Goal: Information Seeking & Learning: Compare options

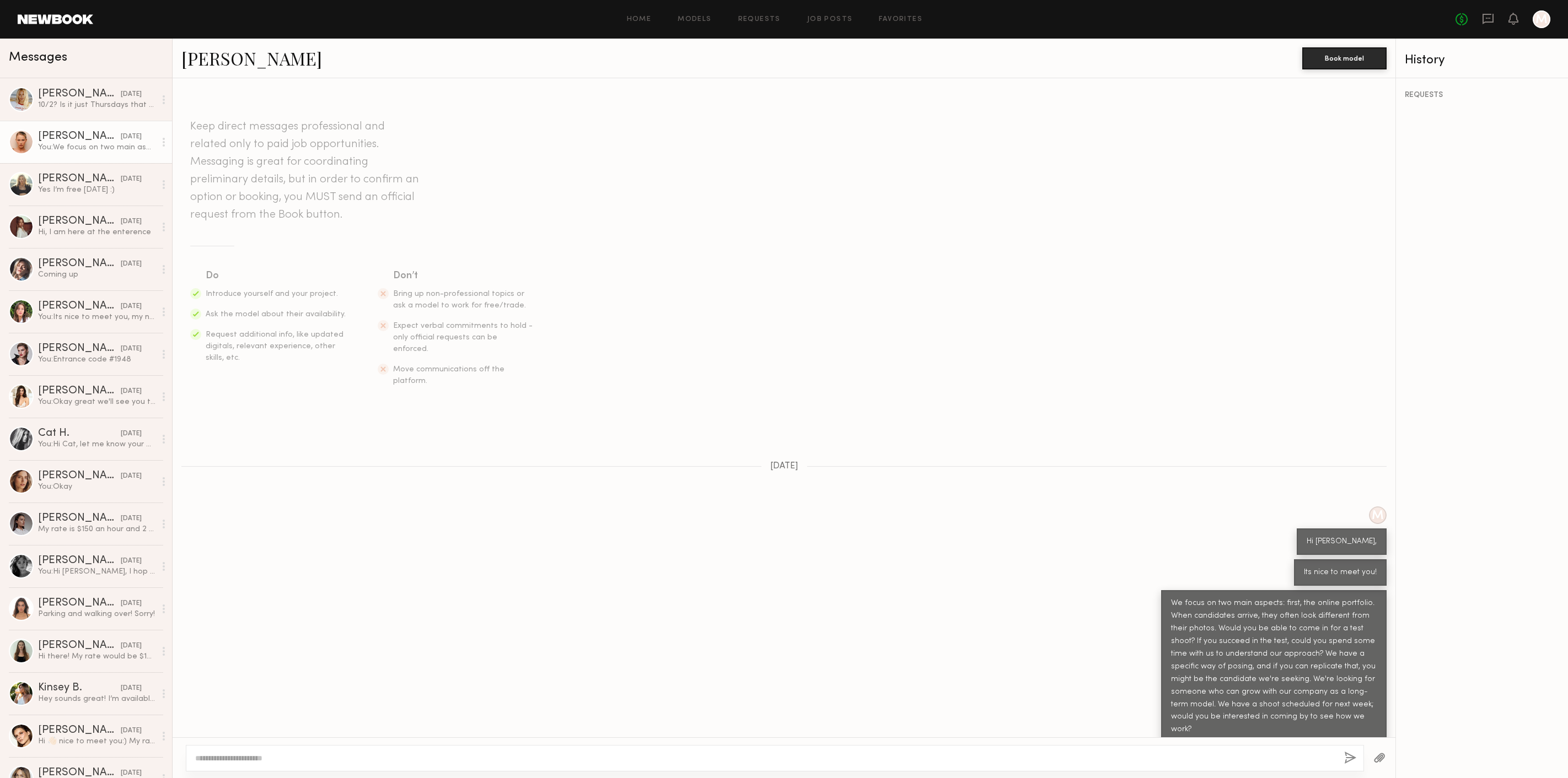
click at [56, 10] on header "Home Models Requests Job Posts Favorites Sign Out No fees up to $5,000 M" at bounding box center [784, 19] width 1568 height 39
click at [56, 14] on header "Home Models Requests Job Posts Favorites Sign Out No fees up to $5,000 M" at bounding box center [784, 19] width 1568 height 39
click at [58, 17] on link at bounding box center [55, 19] width 76 height 10
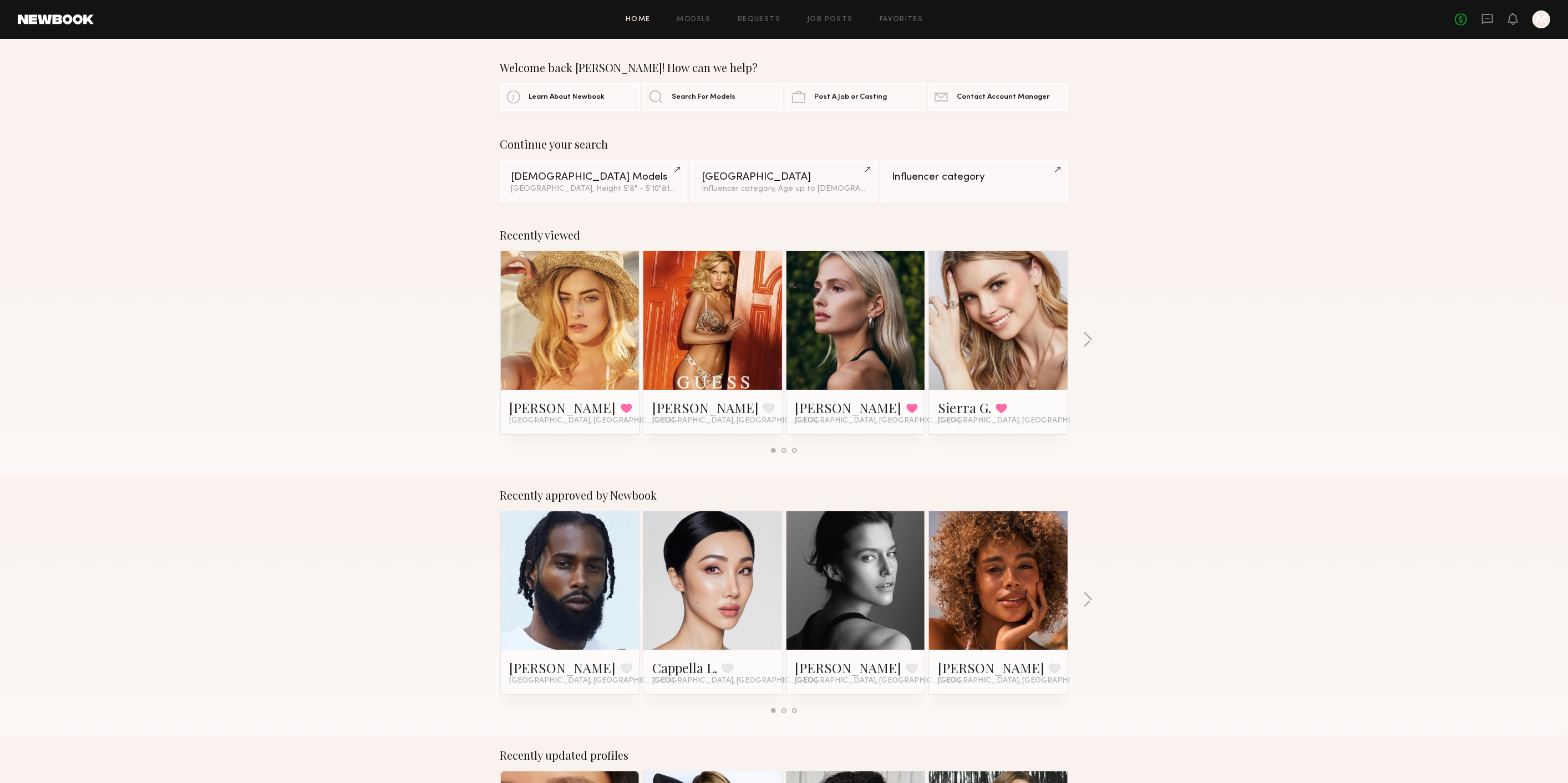
click at [1480, 20] on div "No fees up to $5,000 M" at bounding box center [1502, 19] width 95 height 18
click at [1486, 20] on icon at bounding box center [1487, 18] width 12 height 12
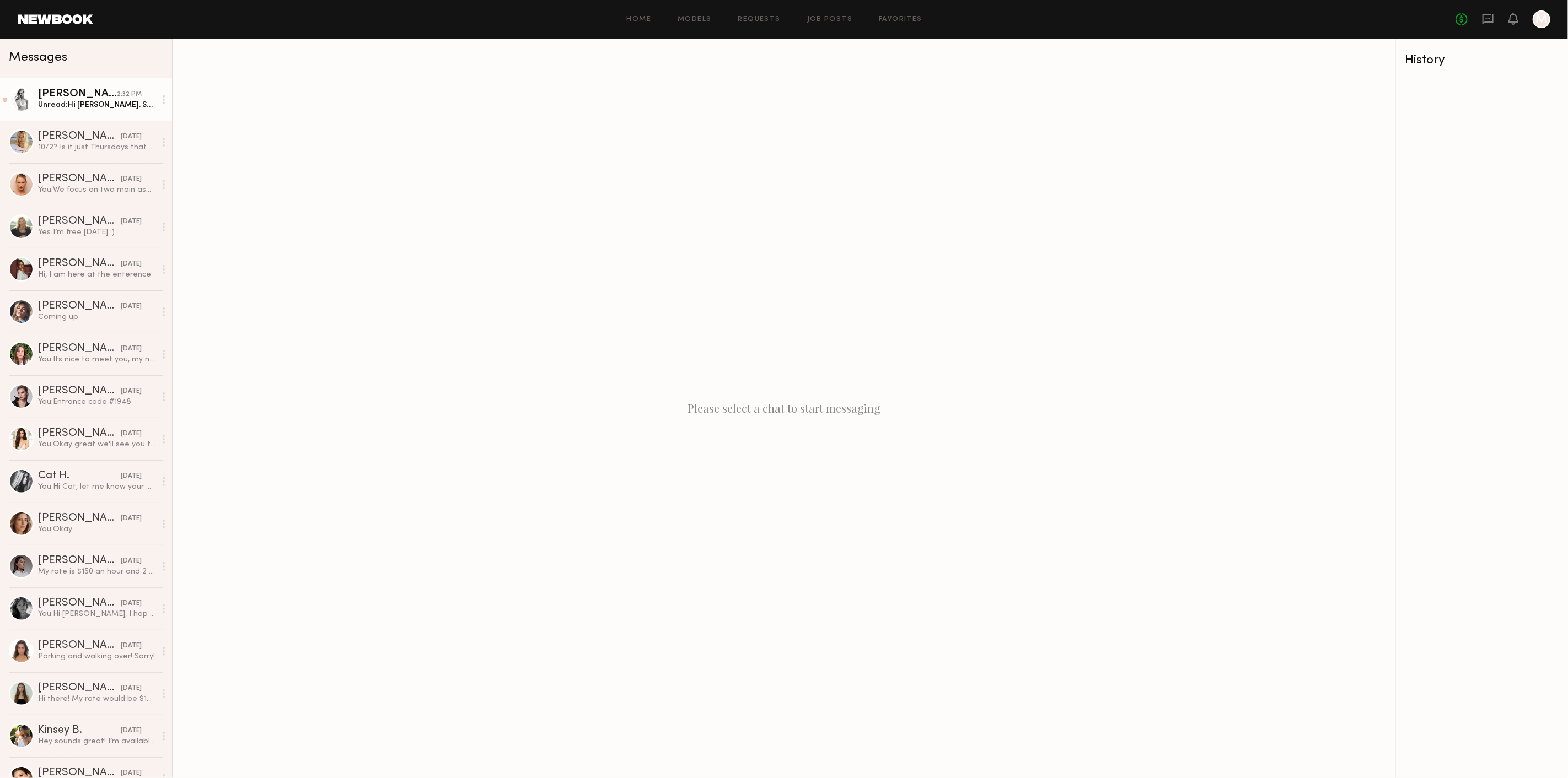
click at [81, 95] on div "Stacey G." at bounding box center [77, 95] width 79 height 11
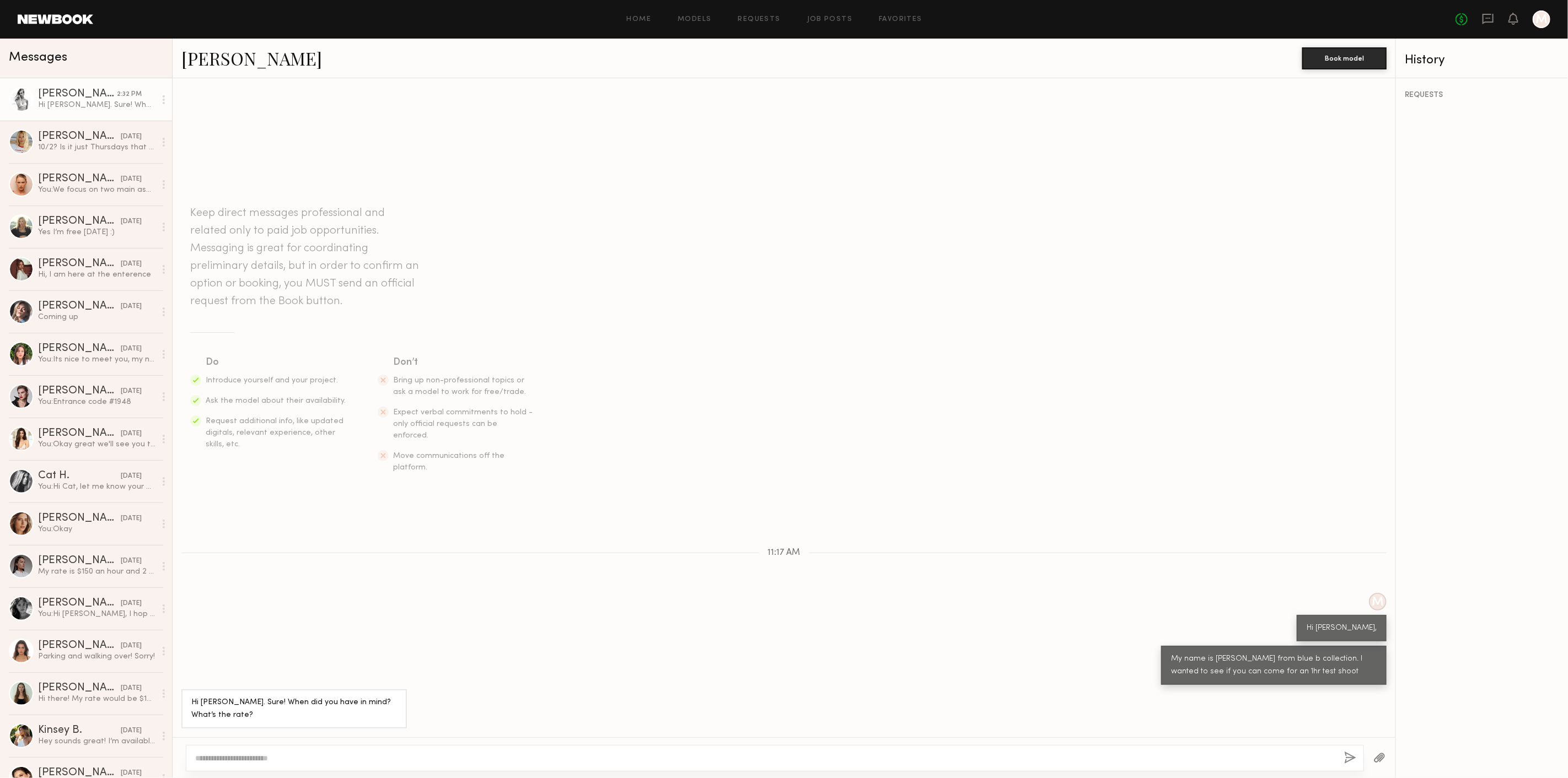
click at [409, 753] on textarea at bounding box center [765, 758] width 1140 height 11
click at [72, 141] on div "Emily T." at bounding box center [80, 137] width 83 height 11
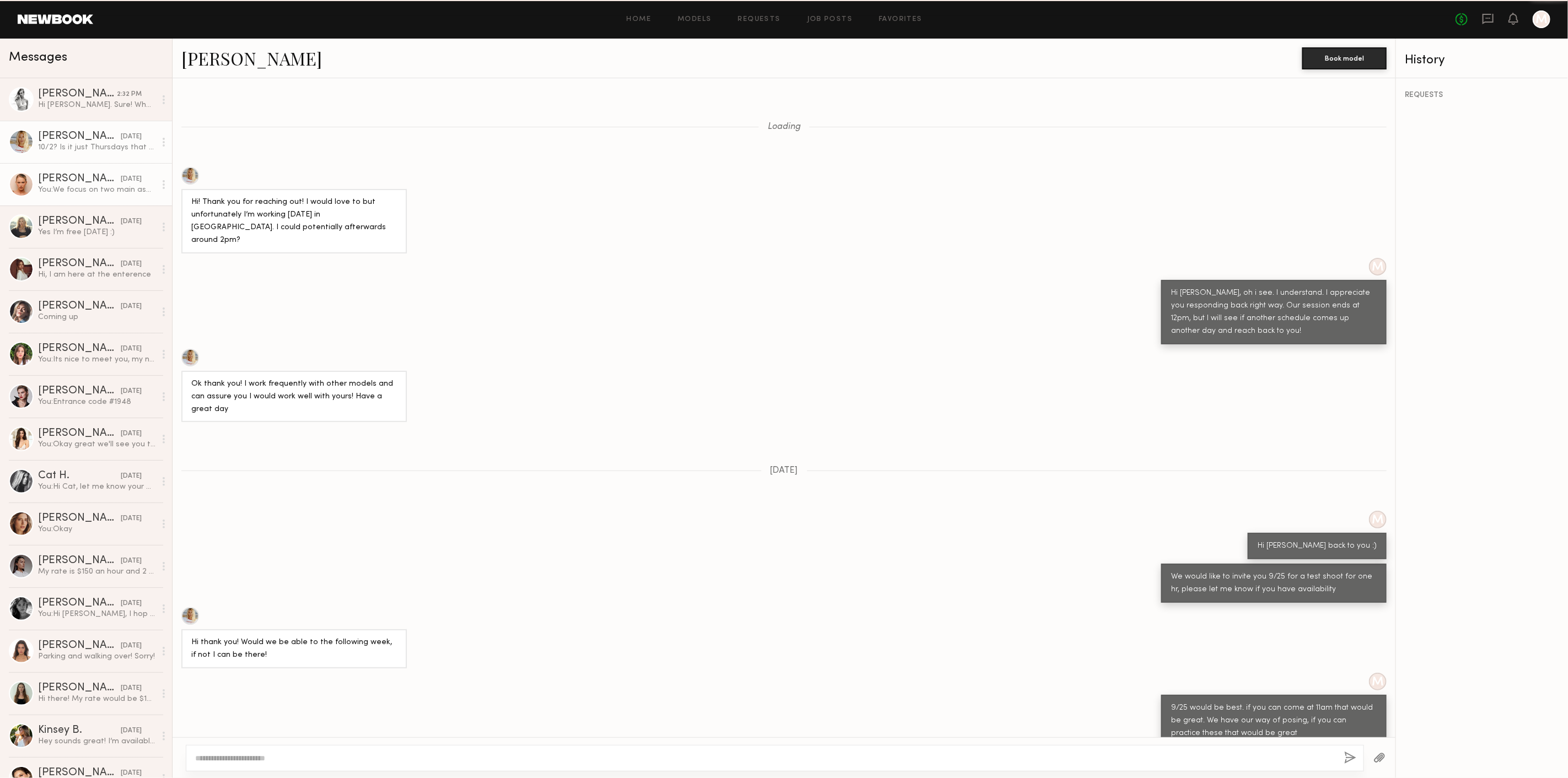
scroll to position [373, 0]
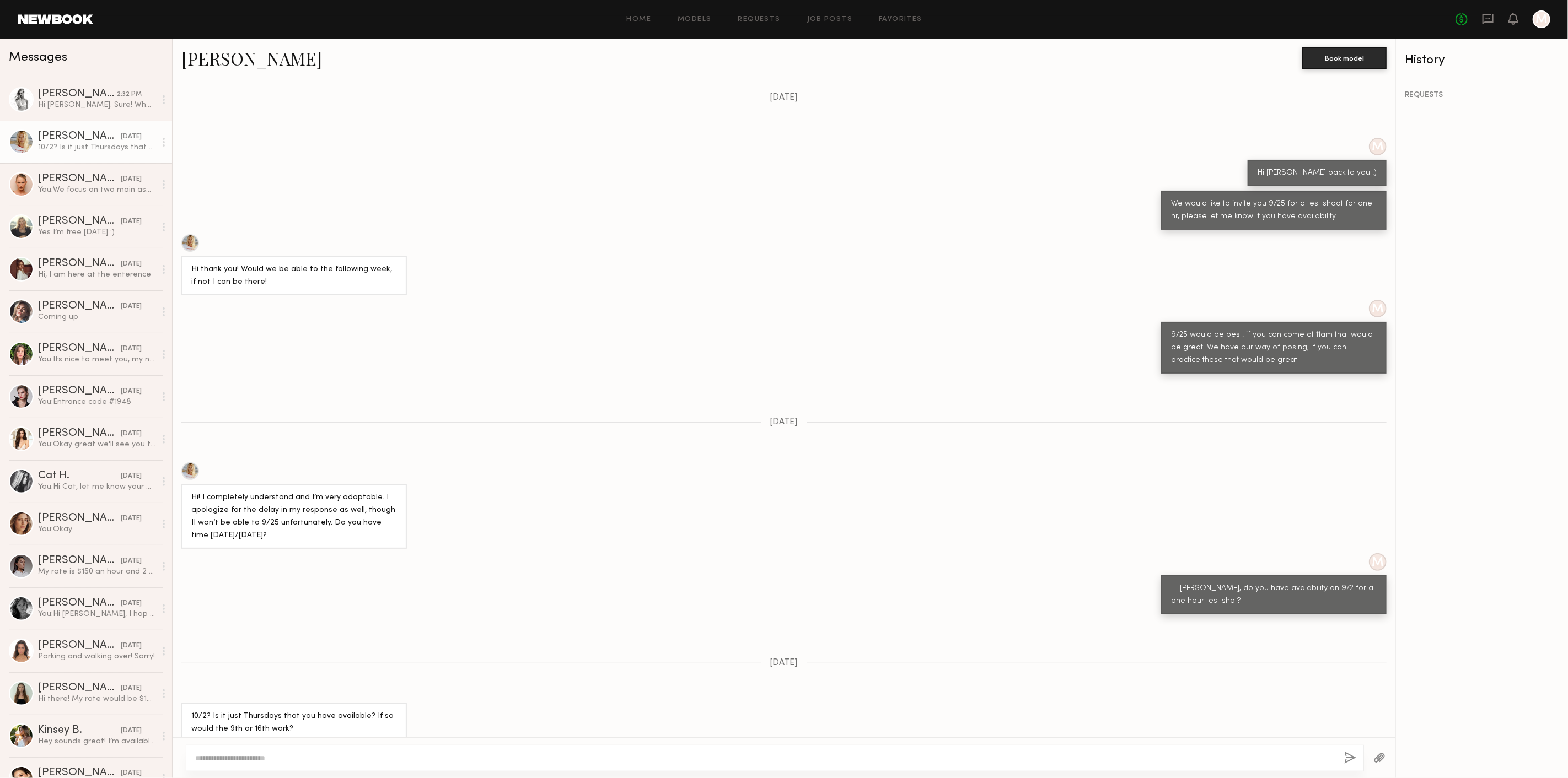
click at [81, 56] on div "Messages" at bounding box center [86, 56] width 154 height 17
click at [81, 95] on div "Stacey G." at bounding box center [77, 95] width 79 height 11
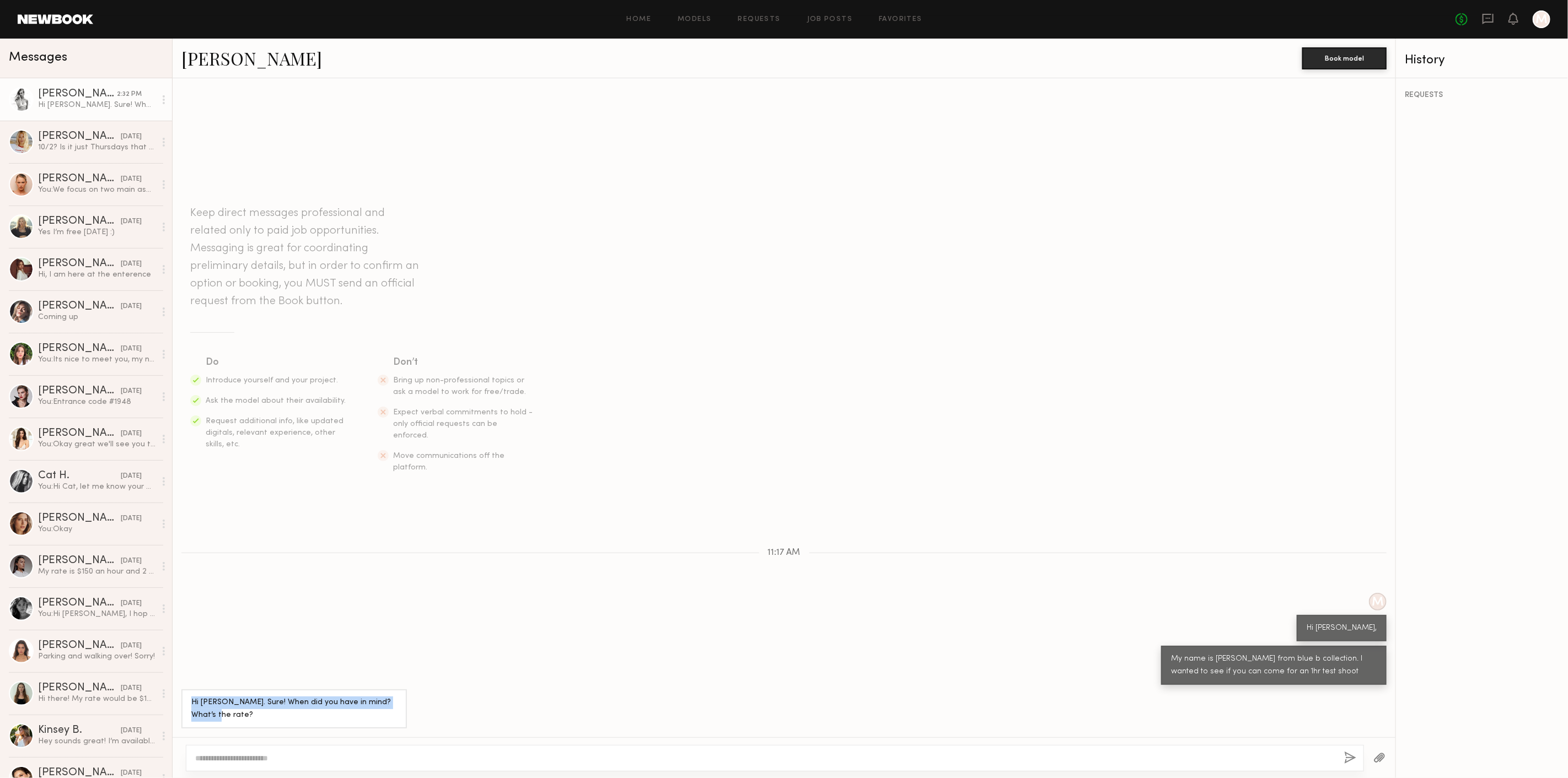
drag, startPoint x: 278, startPoint y: 714, endPoint x: 185, endPoint y: 706, distance: 93.3
click at [185, 706] on div "Hi Meira. Sure! When did you have in mind? What’s the rate?" at bounding box center [294, 708] width 226 height 39
copy div "Hi Meira. Sure! When did you have in mind? What’s the rate?"
click at [204, 62] on link "Stacey G." at bounding box center [251, 58] width 141 height 24
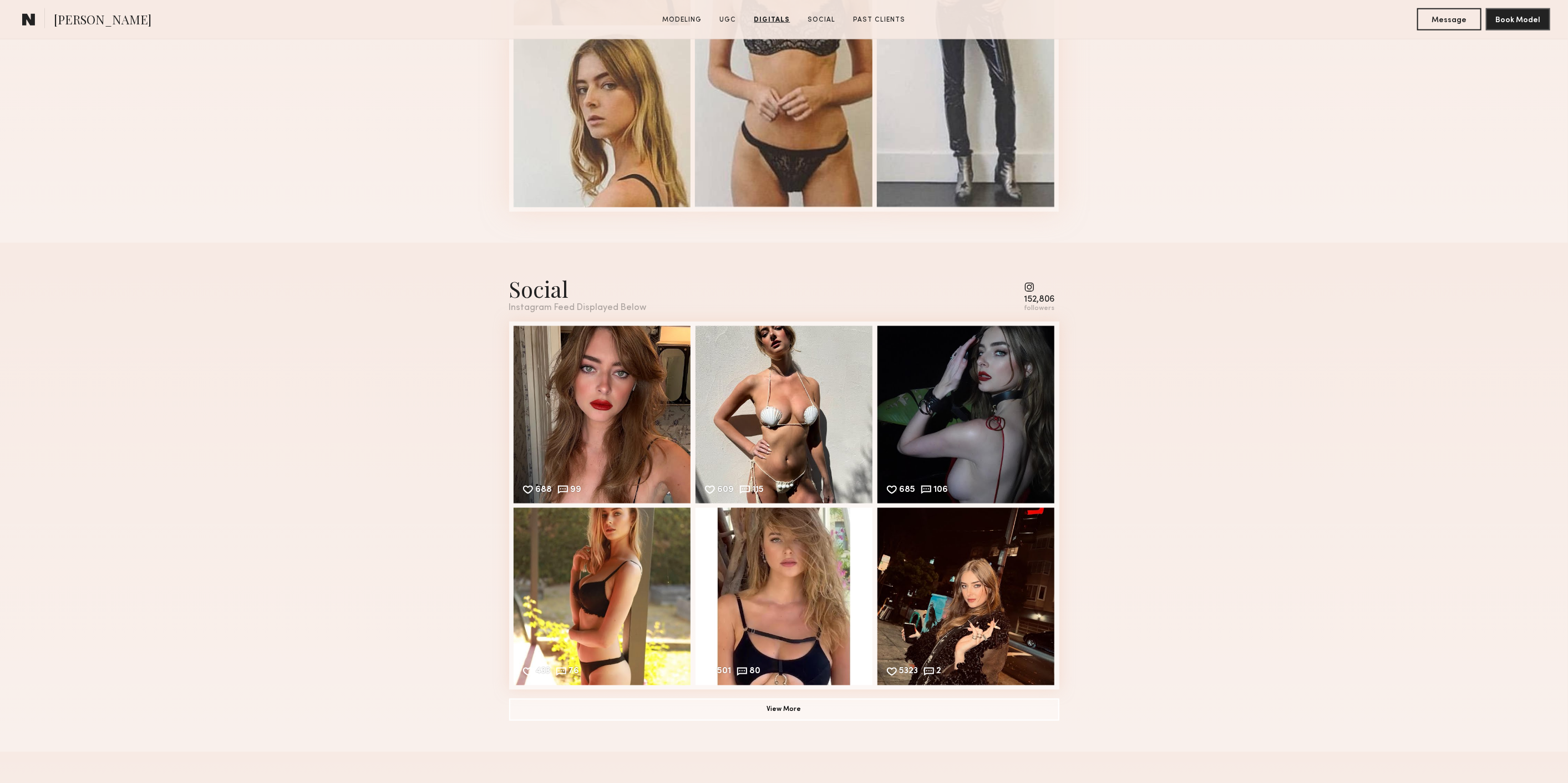
scroll to position [1356, 0]
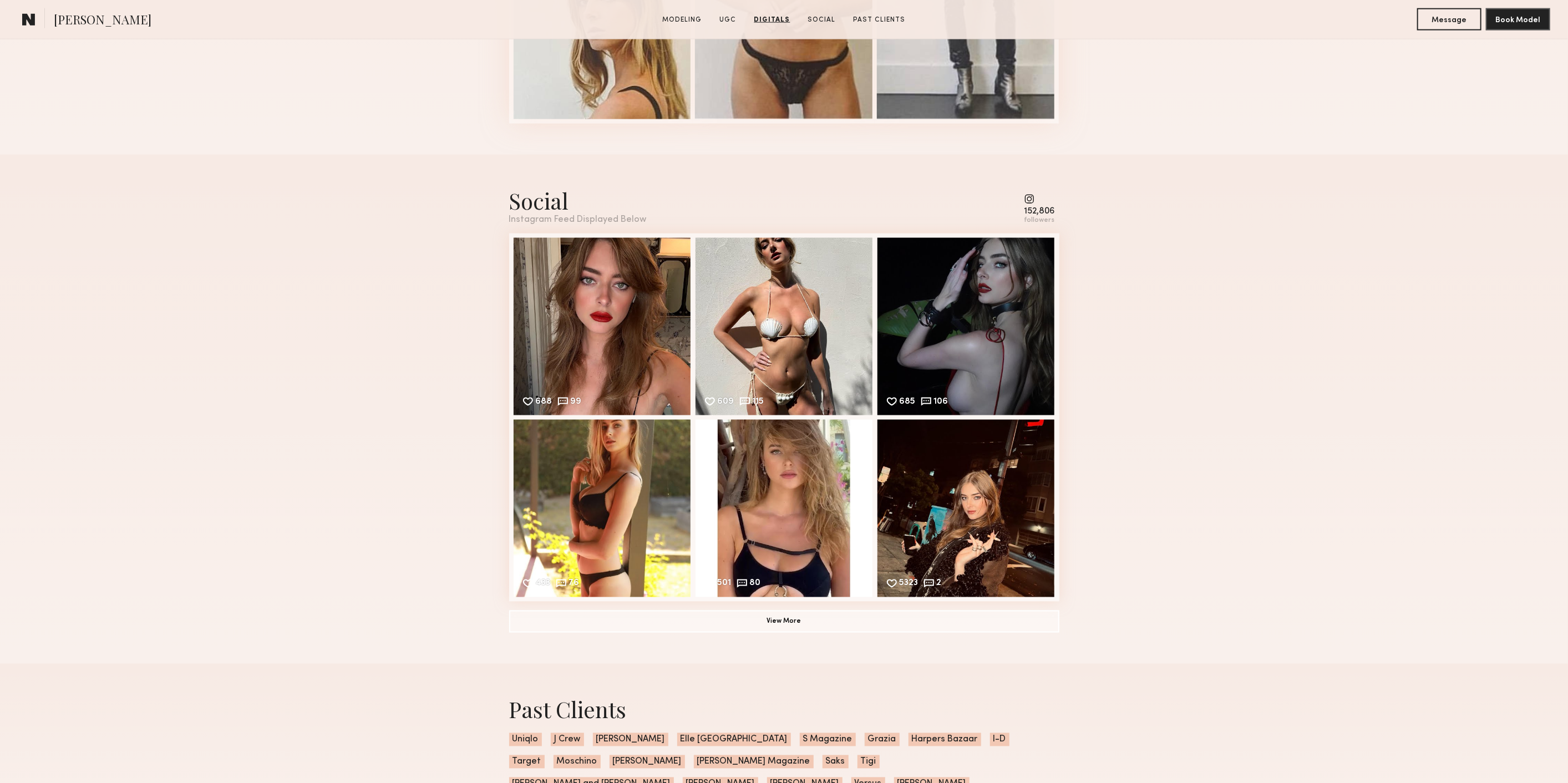
click at [542, 225] on div "Instagram Feed Displayed Below" at bounding box center [578, 220] width 138 height 10
click at [1049, 216] on div "152,806" at bounding box center [1040, 211] width 30 height 8
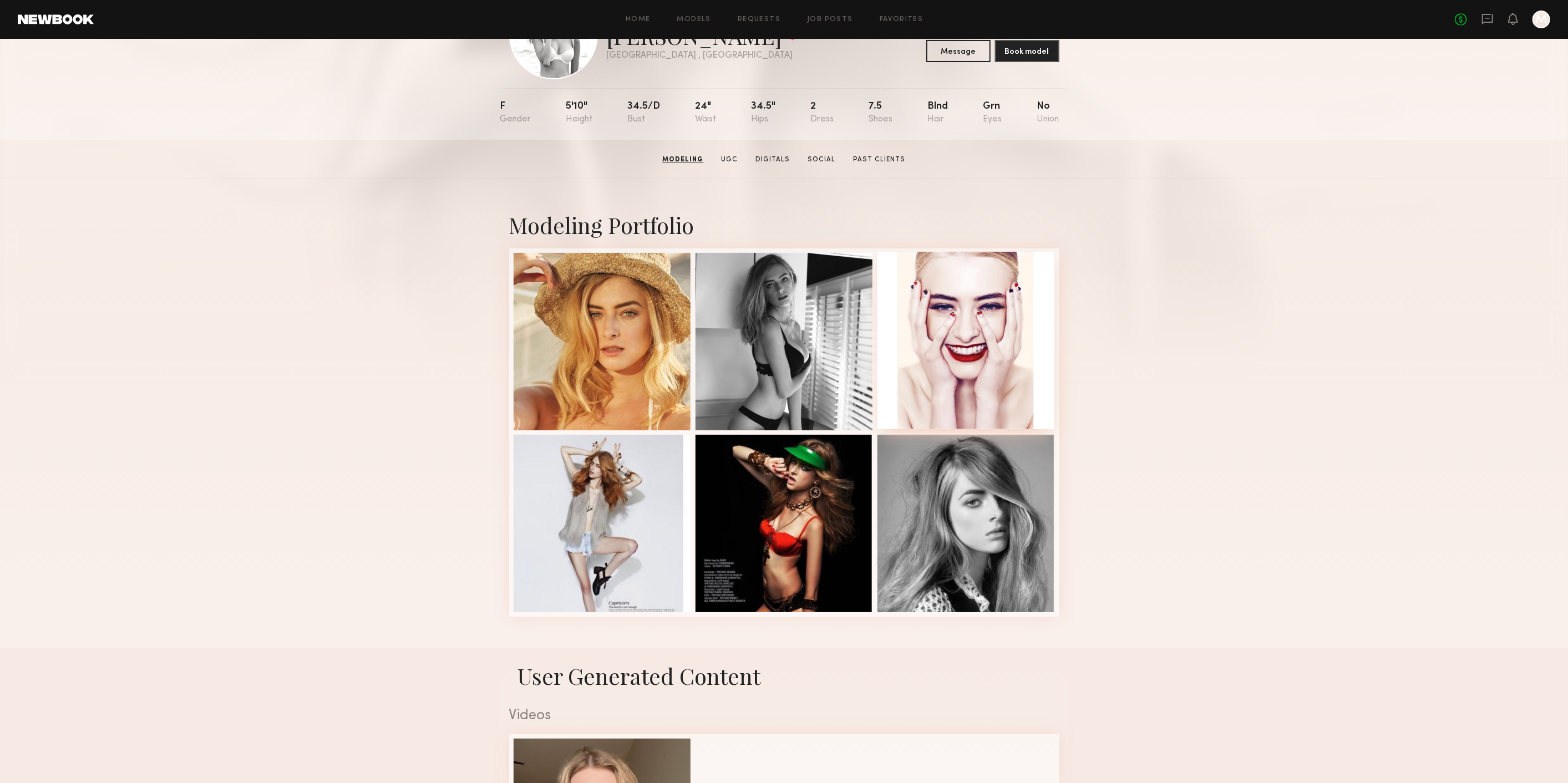
scroll to position [0, 0]
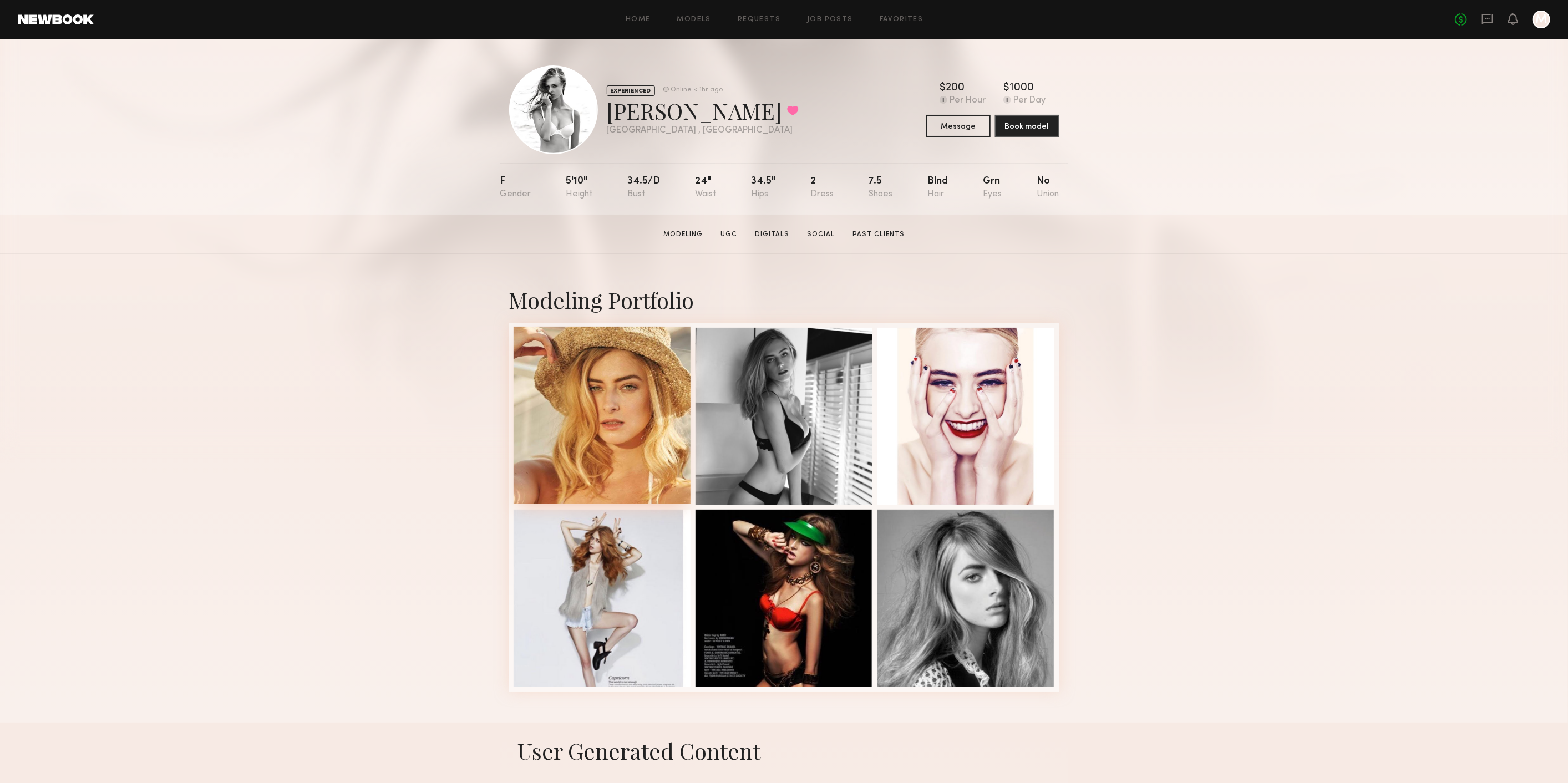
click at [530, 381] on div at bounding box center [602, 415] width 178 height 178
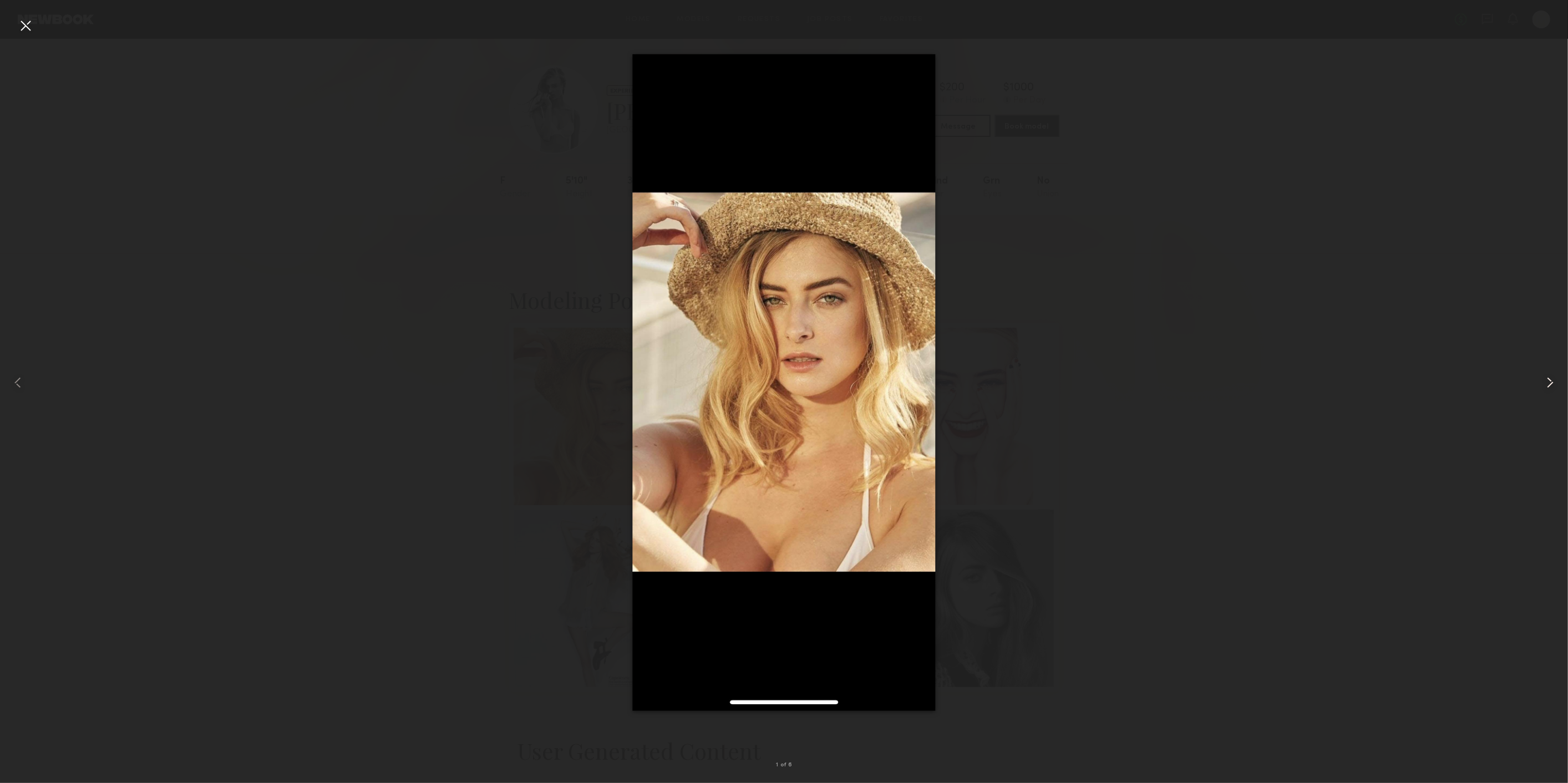
click at [1548, 392] on div at bounding box center [1537, 382] width 62 height 729
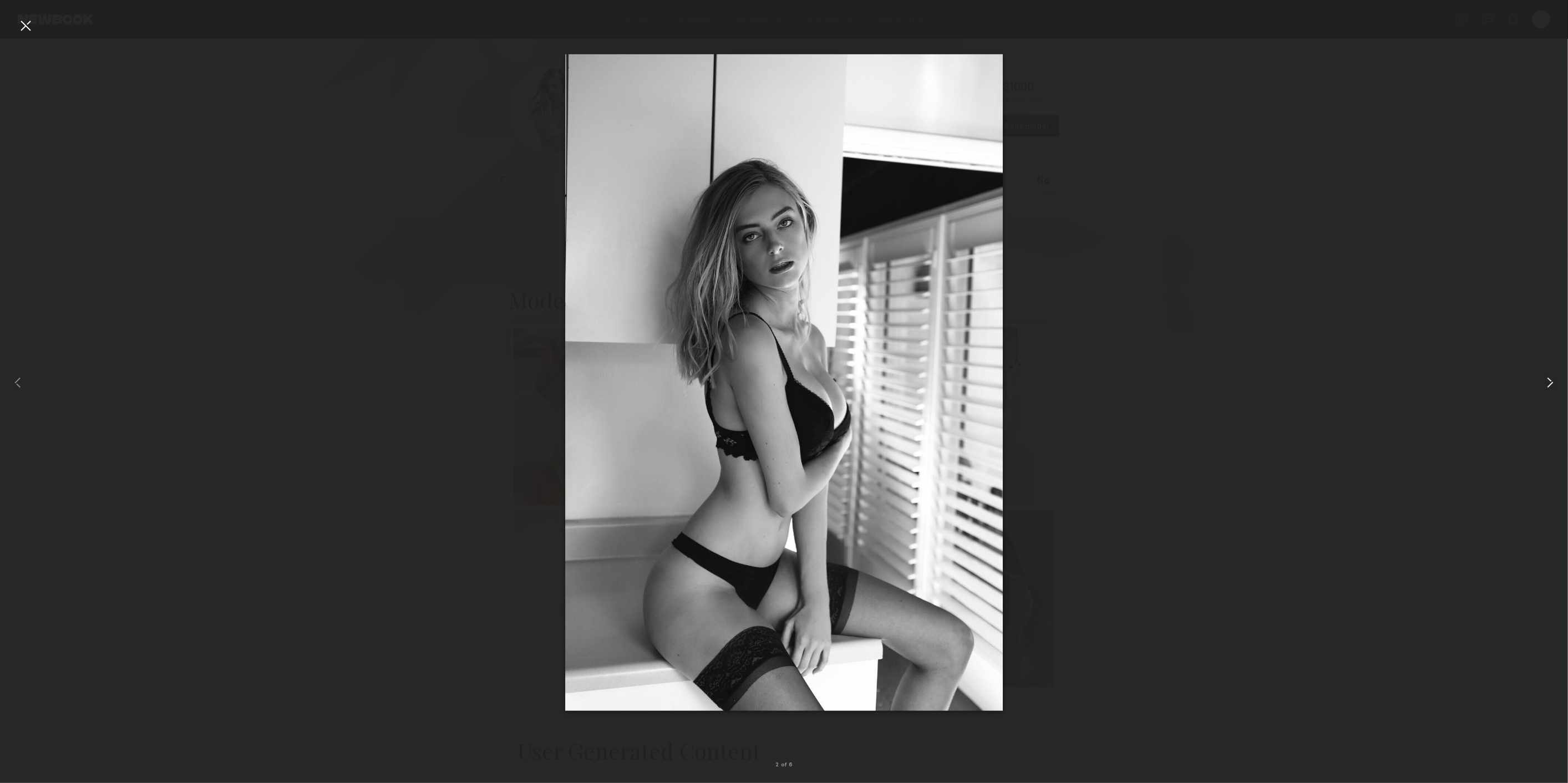
click at [1548, 392] on div at bounding box center [1537, 382] width 62 height 729
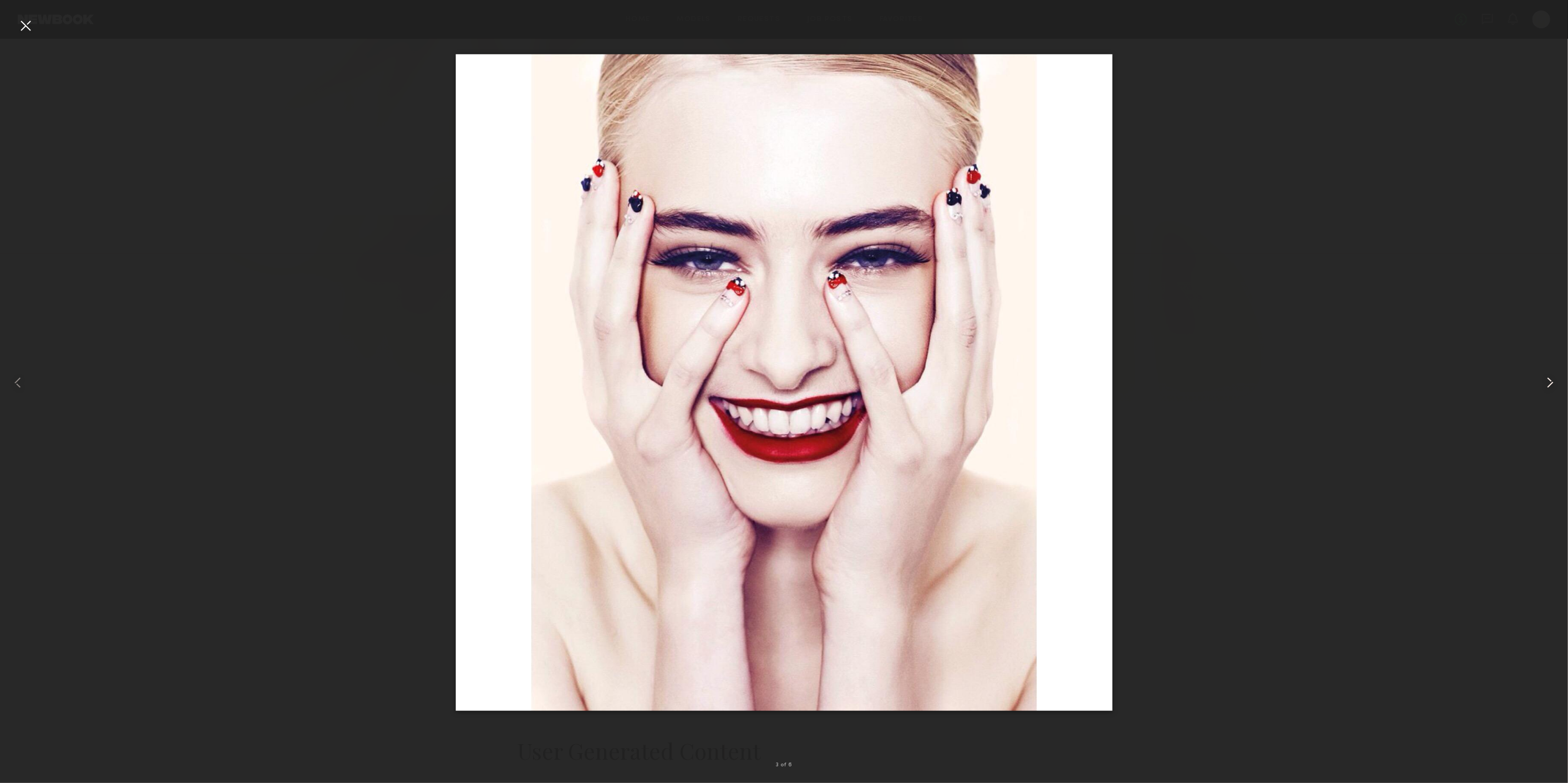
click at [1548, 392] on div at bounding box center [1537, 382] width 62 height 729
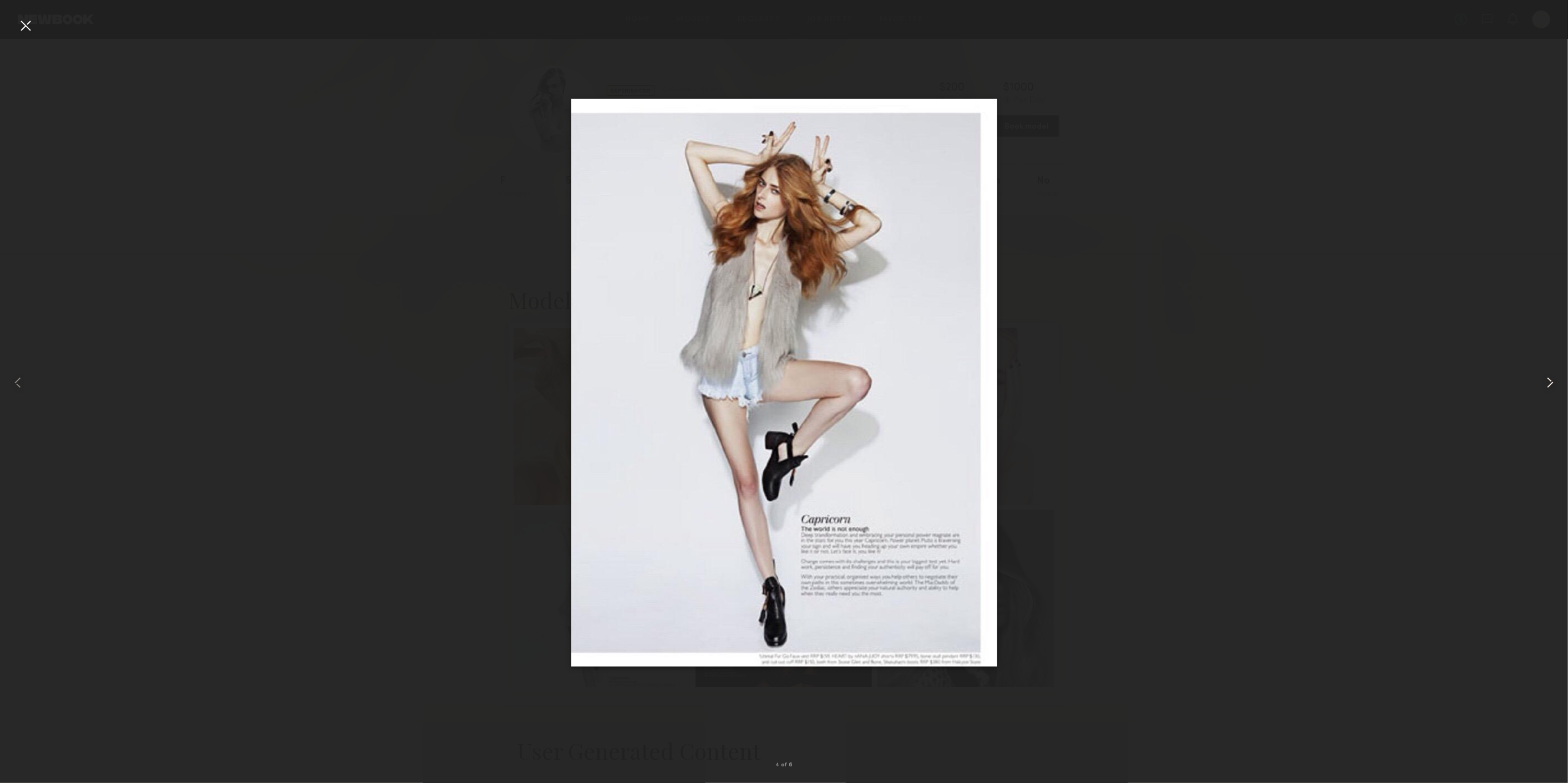
click at [1548, 392] on div at bounding box center [1537, 382] width 62 height 729
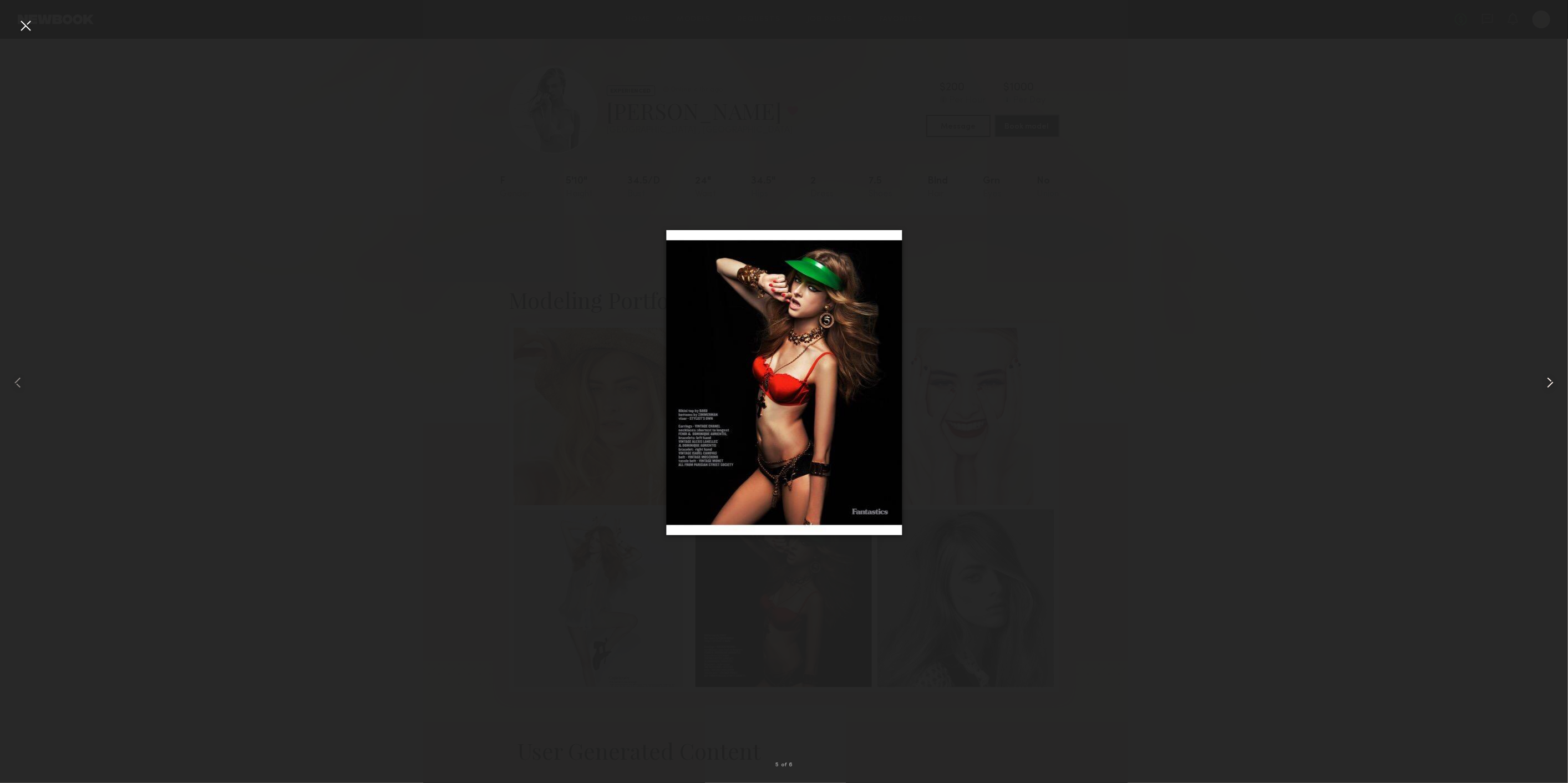
click at [1548, 392] on div at bounding box center [1537, 382] width 62 height 729
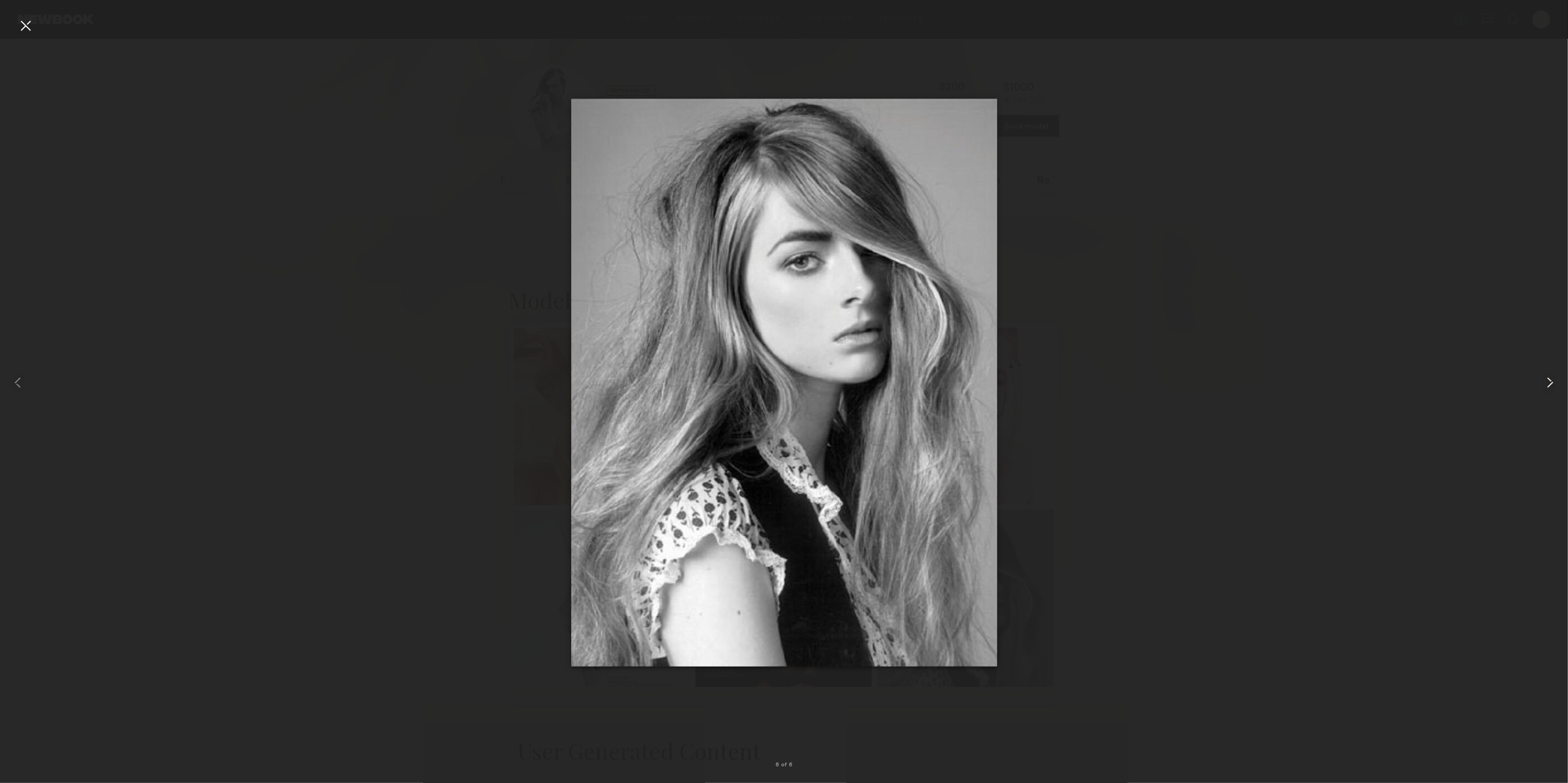
click at [1548, 392] on div at bounding box center [1537, 382] width 62 height 729
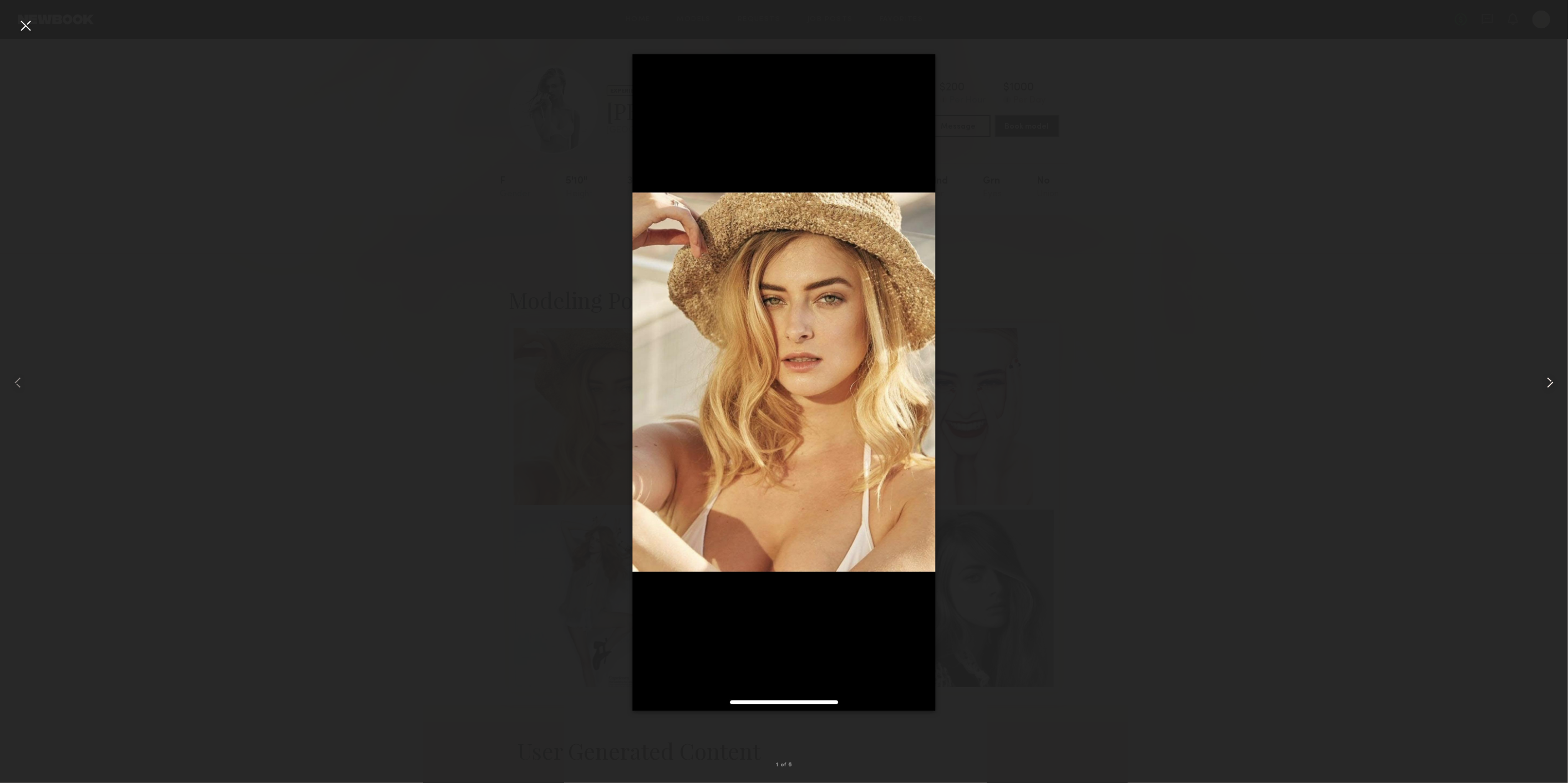
click at [1548, 392] on div at bounding box center [1537, 382] width 62 height 729
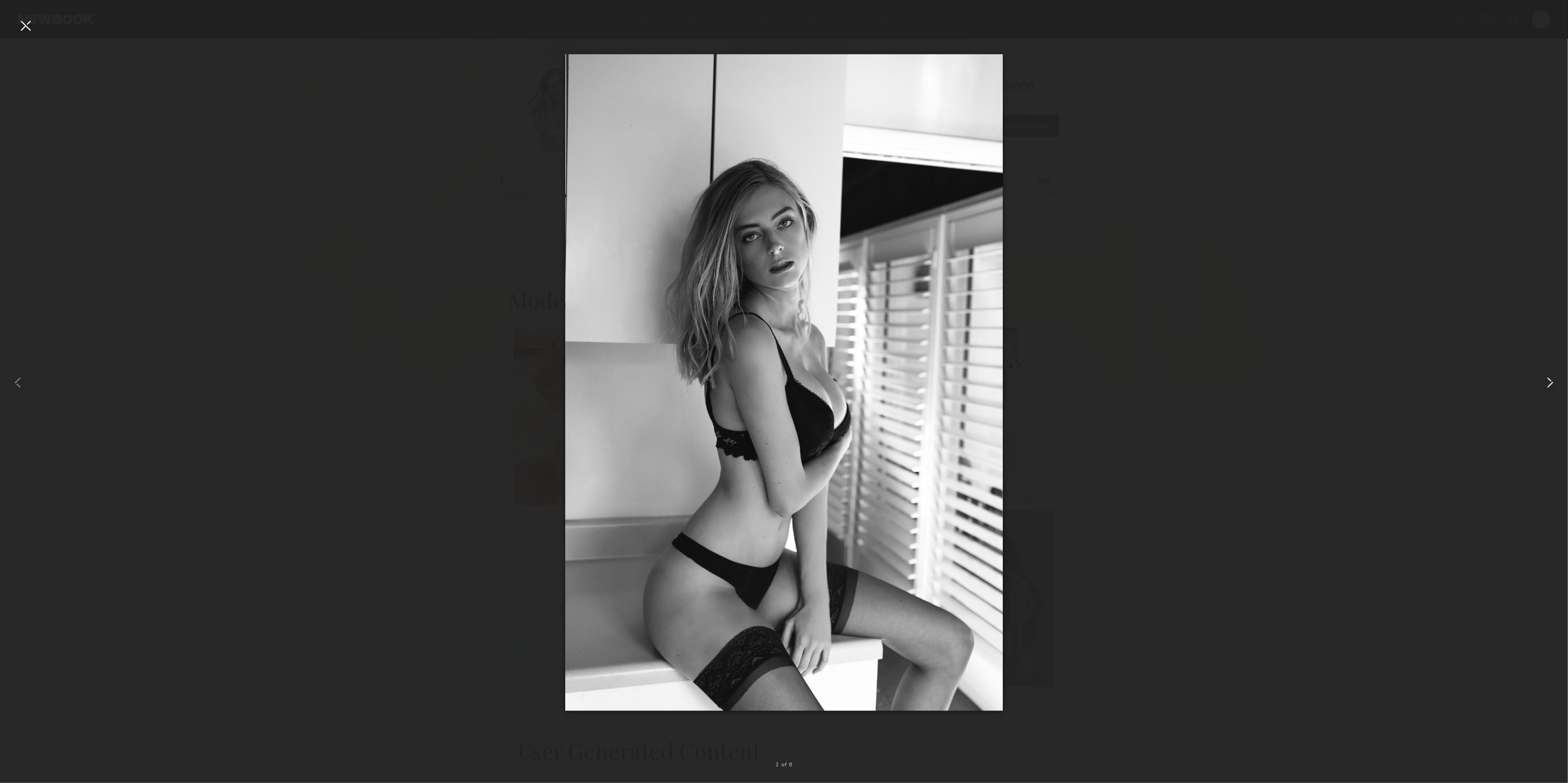
click at [1548, 392] on div at bounding box center [1537, 382] width 62 height 729
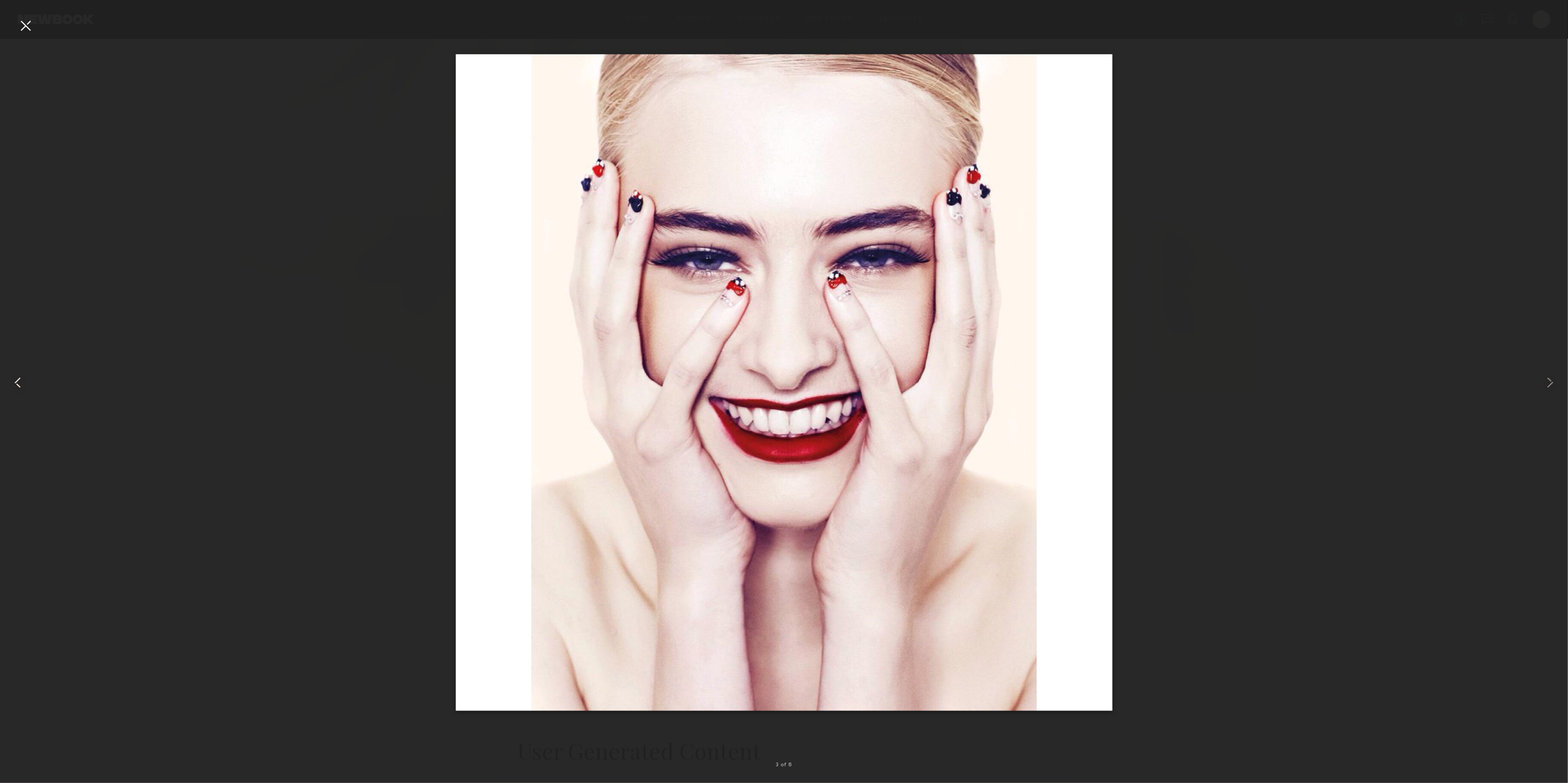
click at [22, 35] on div at bounding box center [31, 382] width 62 height 729
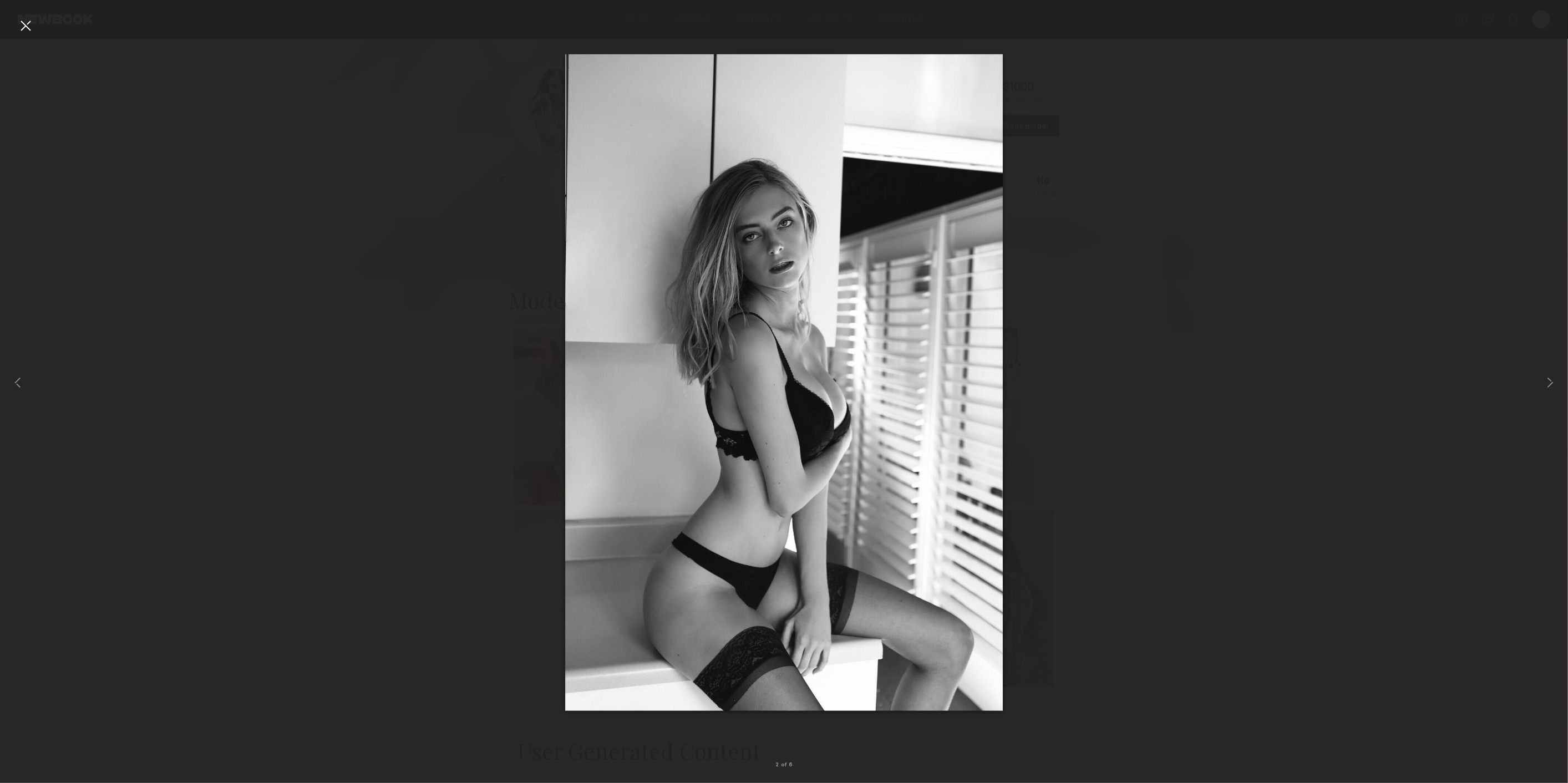
click at [26, 30] on div at bounding box center [26, 26] width 18 height 18
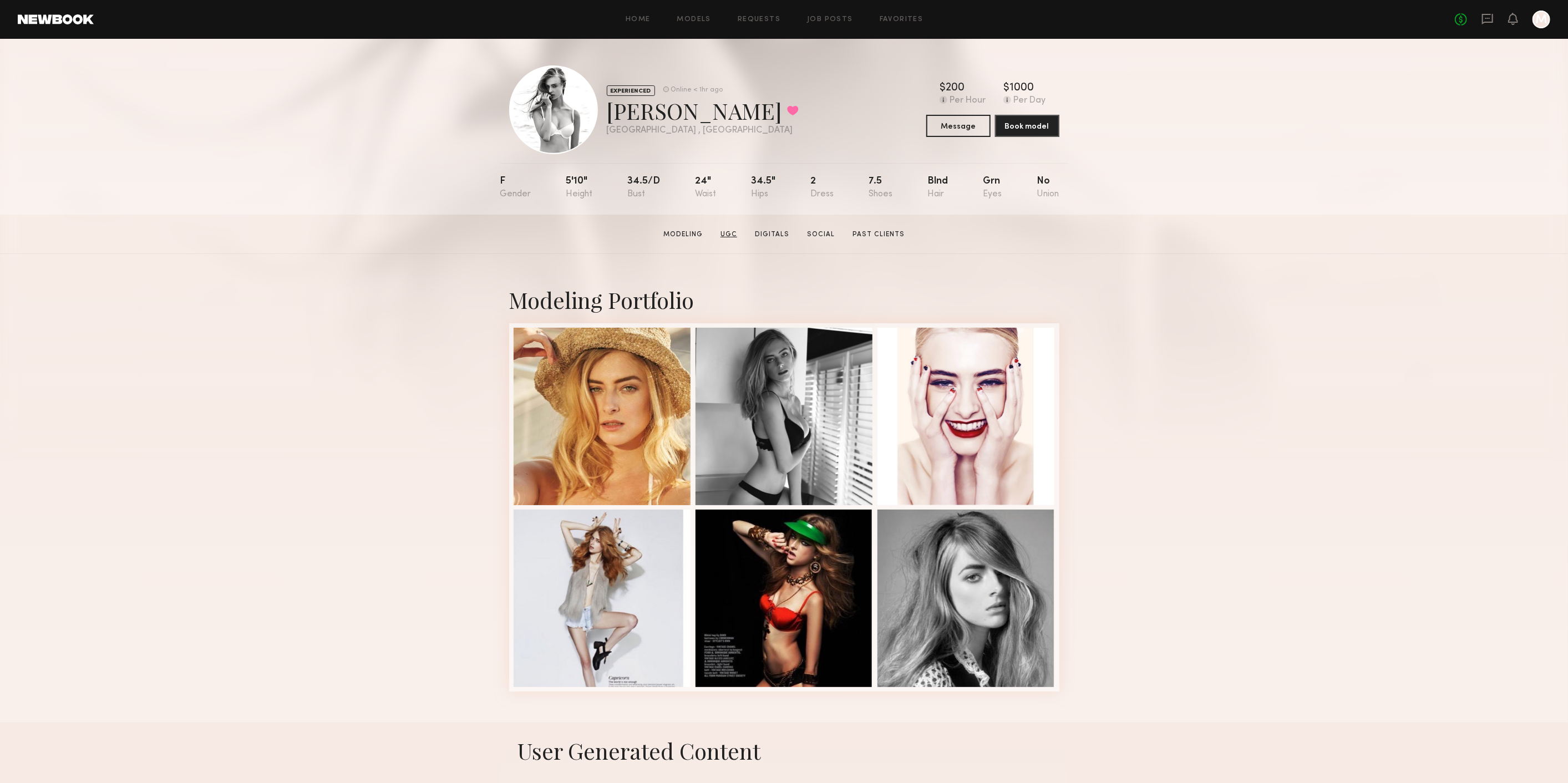
click at [738, 238] on link "UGC" at bounding box center [729, 234] width 26 height 10
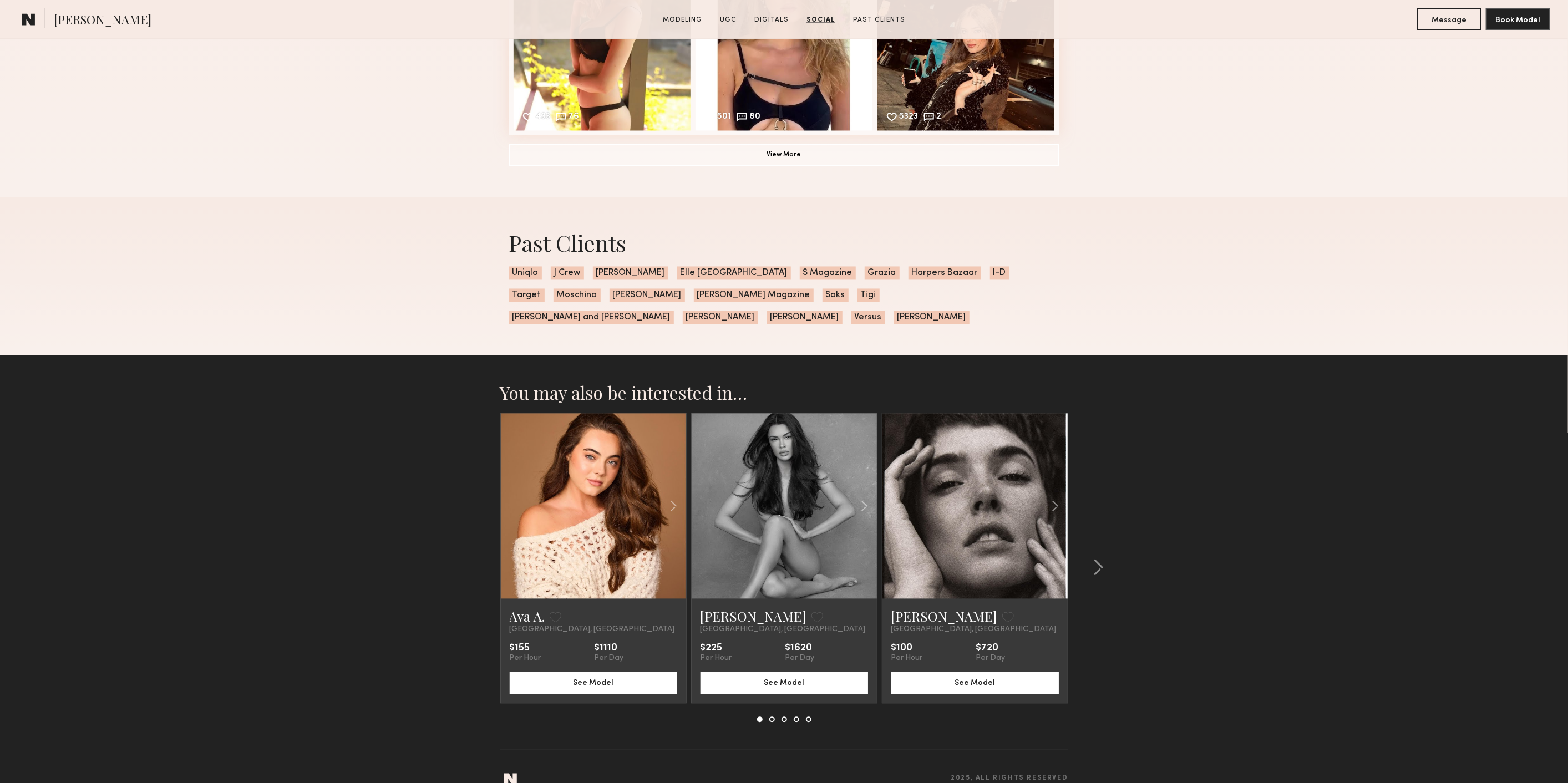
scroll to position [1851, 0]
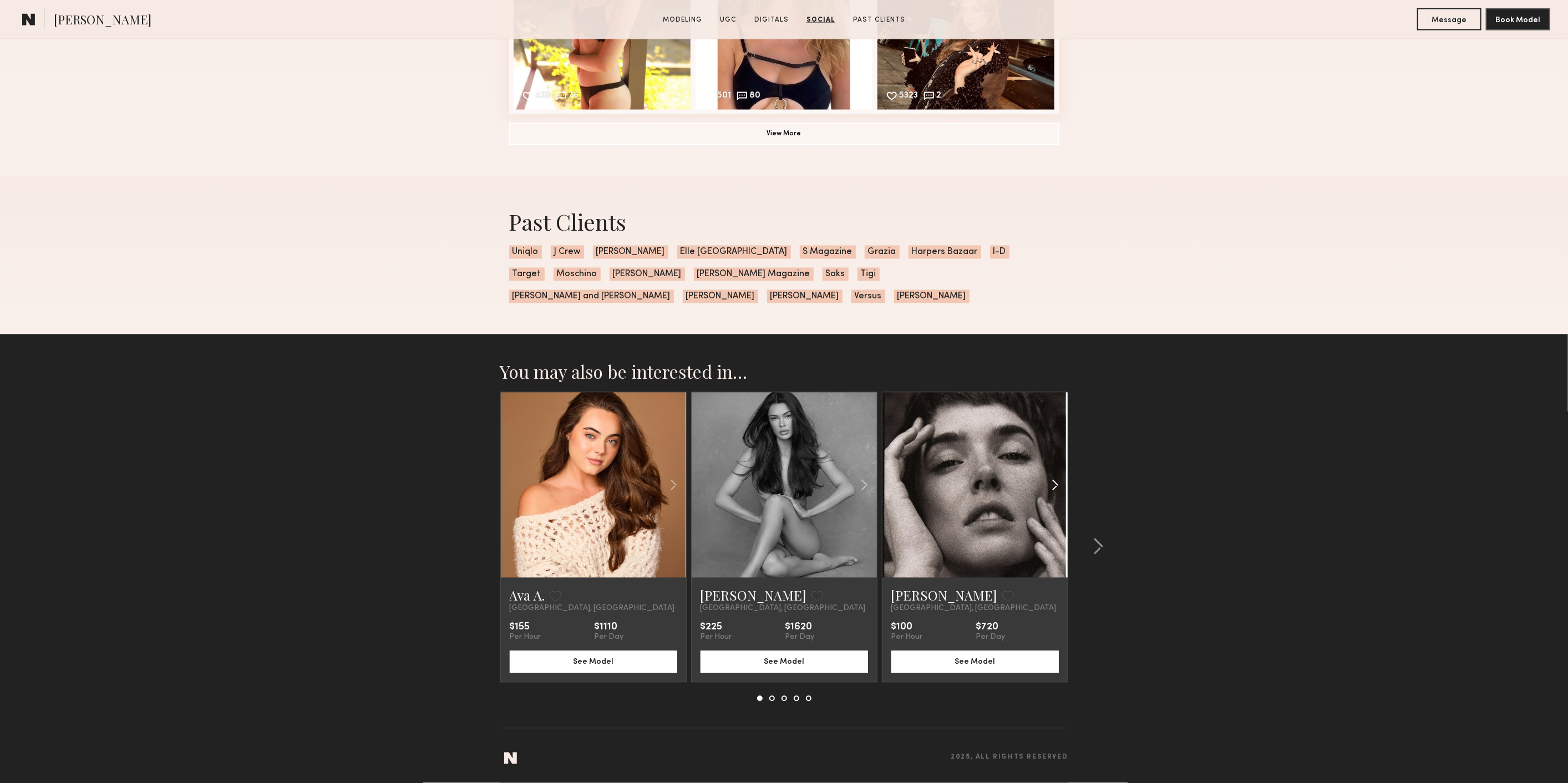
click at [1010, 497] on div at bounding box center [1037, 485] width 61 height 186
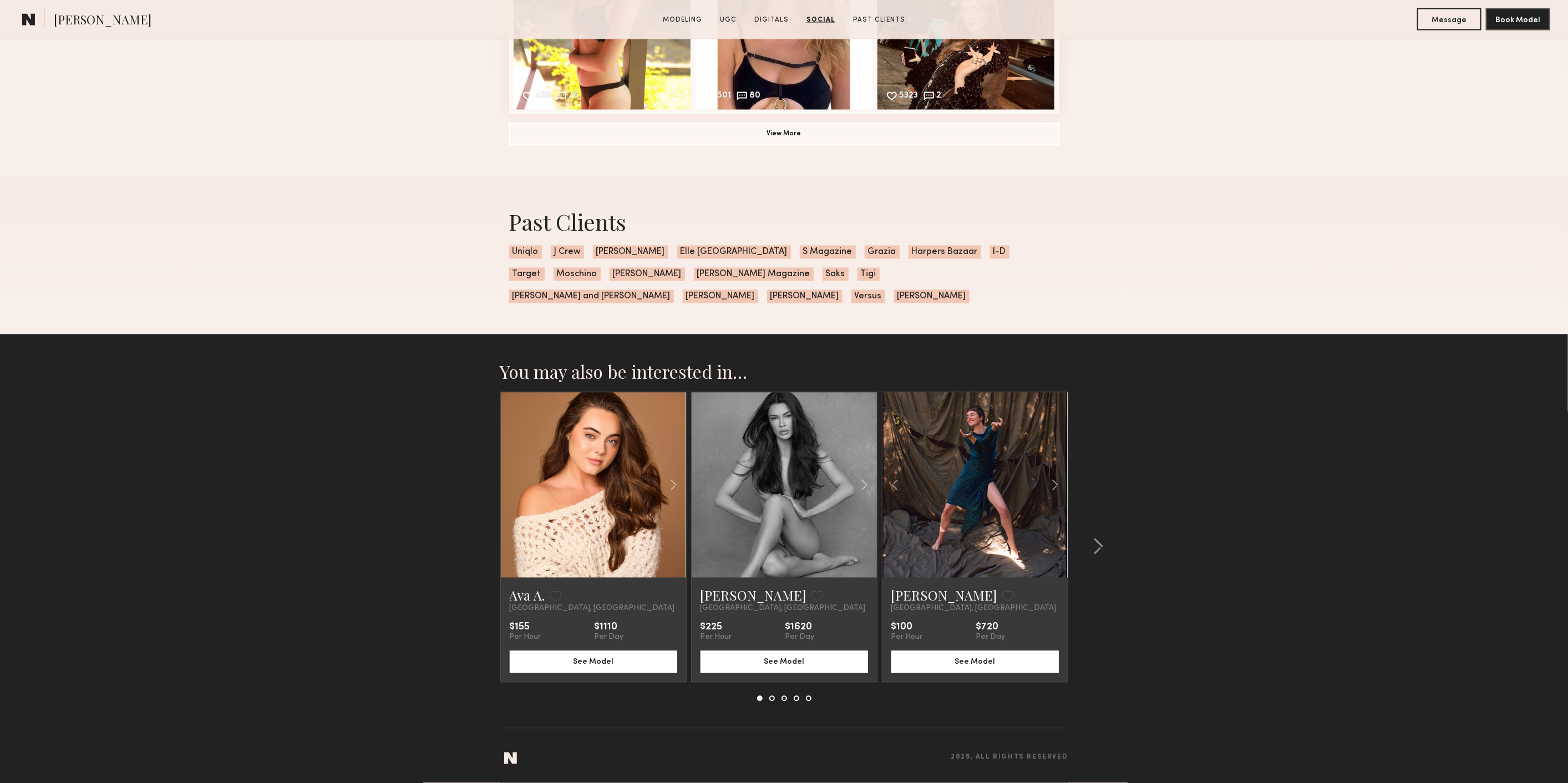
click at [990, 480] on link at bounding box center [974, 485] width 63 height 186
drag, startPoint x: 1089, startPoint y: 550, endPoint x: 1102, endPoint y: 561, distance: 17.0
click at [1102, 561] on div at bounding box center [1094, 546] width 54 height 310
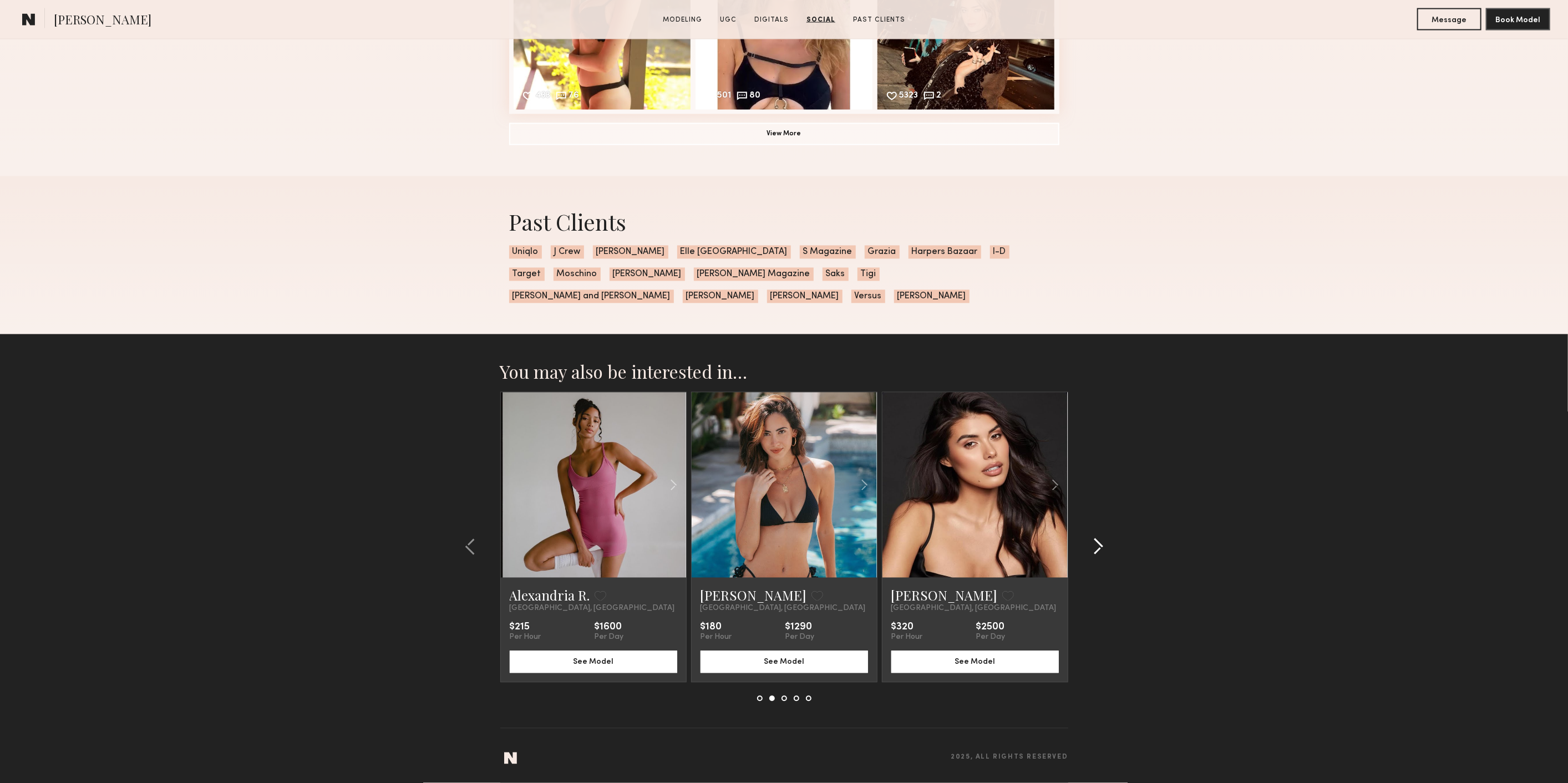
click at [1096, 549] on common-icon at bounding box center [1098, 547] width 11 height 18
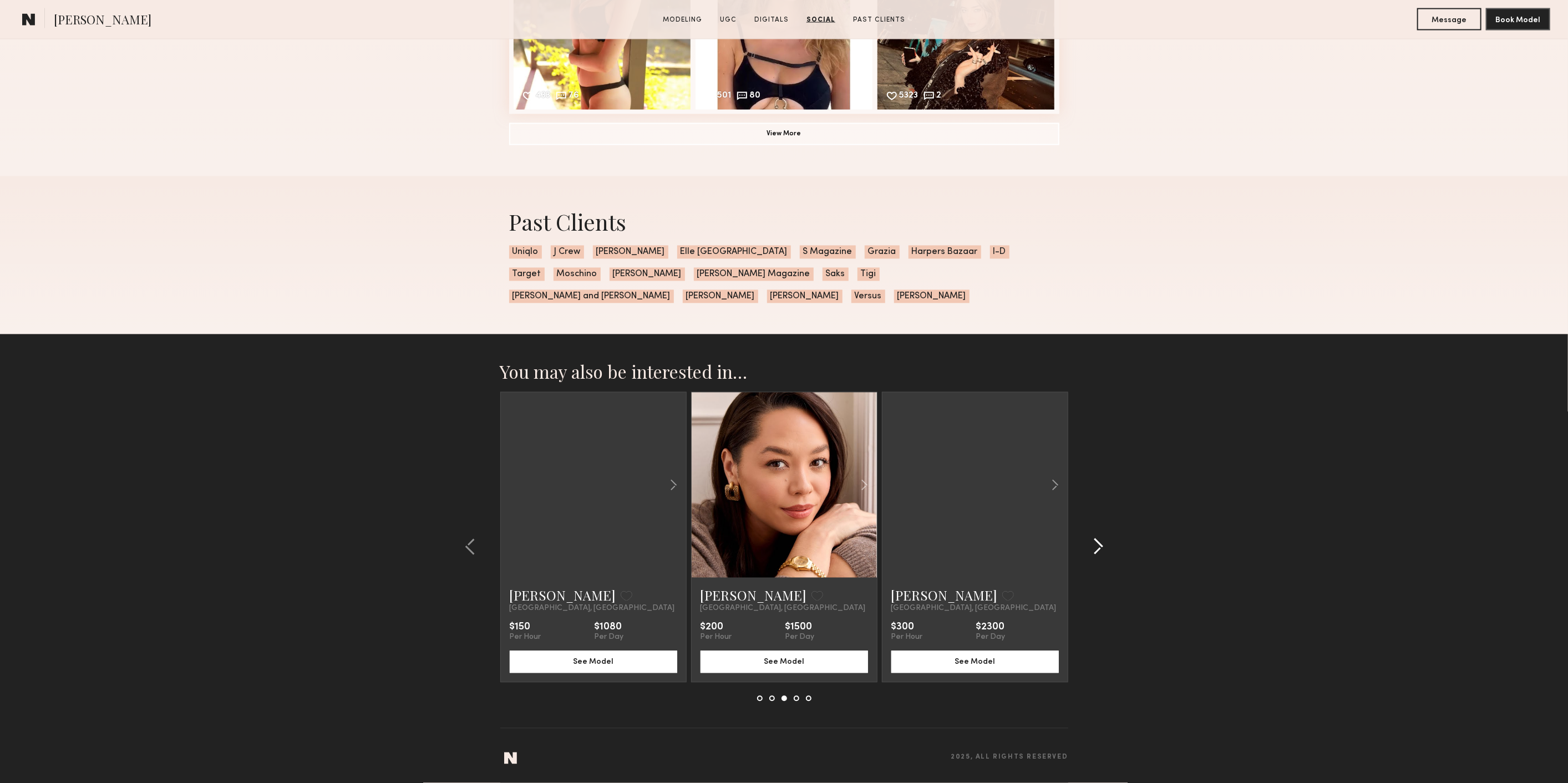
click at [1096, 549] on common-icon at bounding box center [1098, 547] width 11 height 18
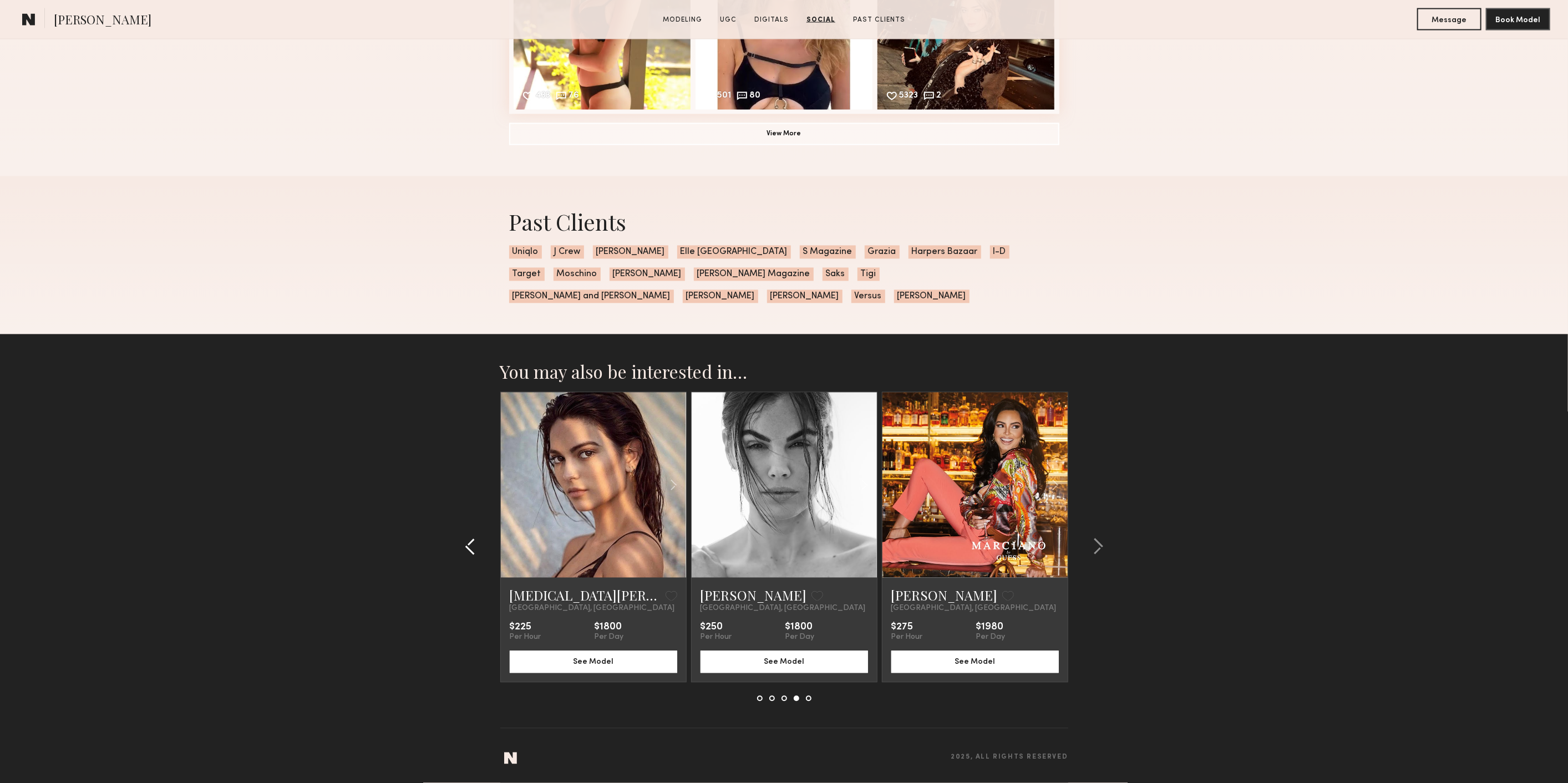
click at [470, 545] on common-icon at bounding box center [470, 547] width 11 height 18
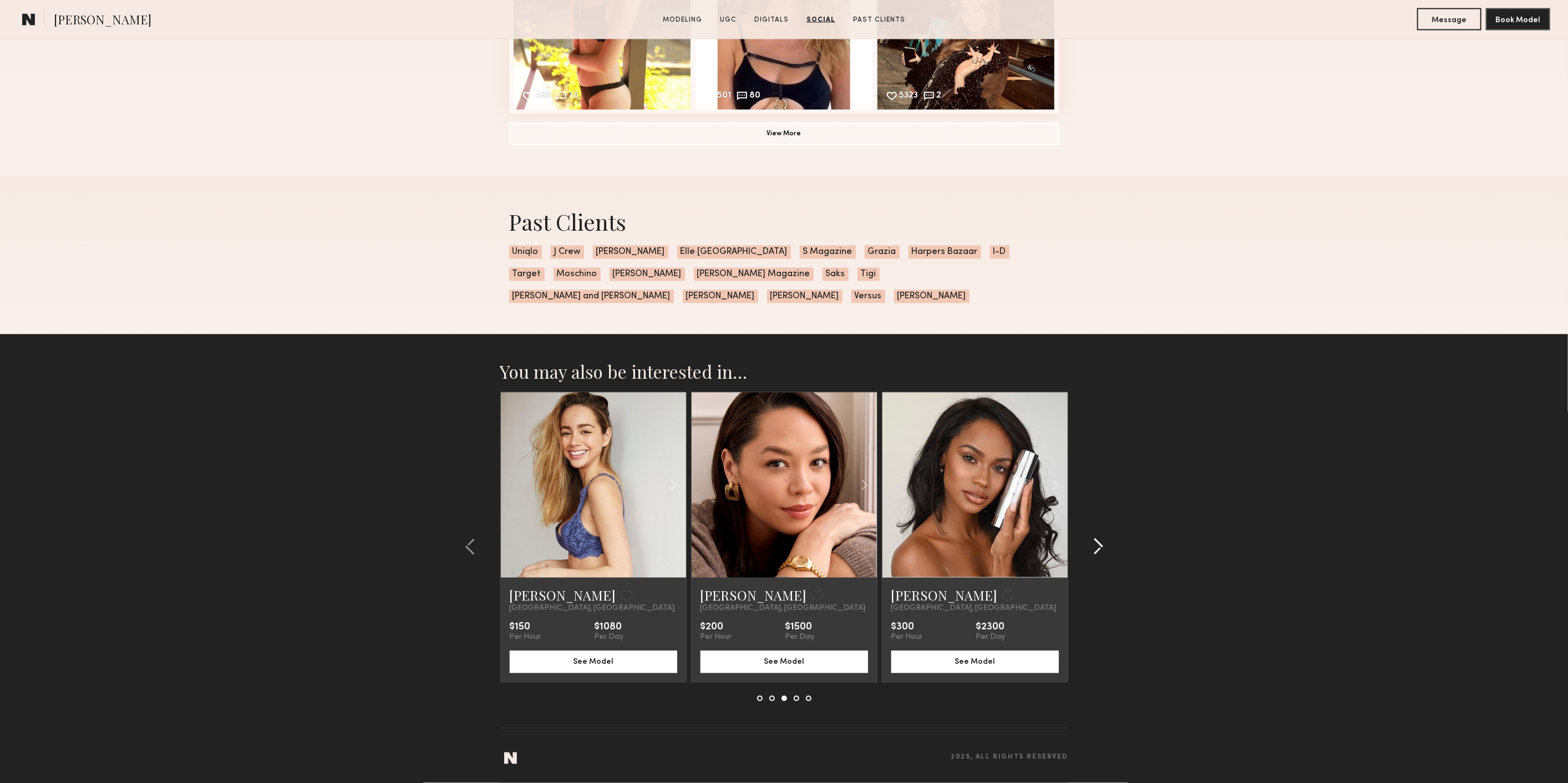
click at [1115, 557] on div at bounding box center [1094, 546] width 54 height 310
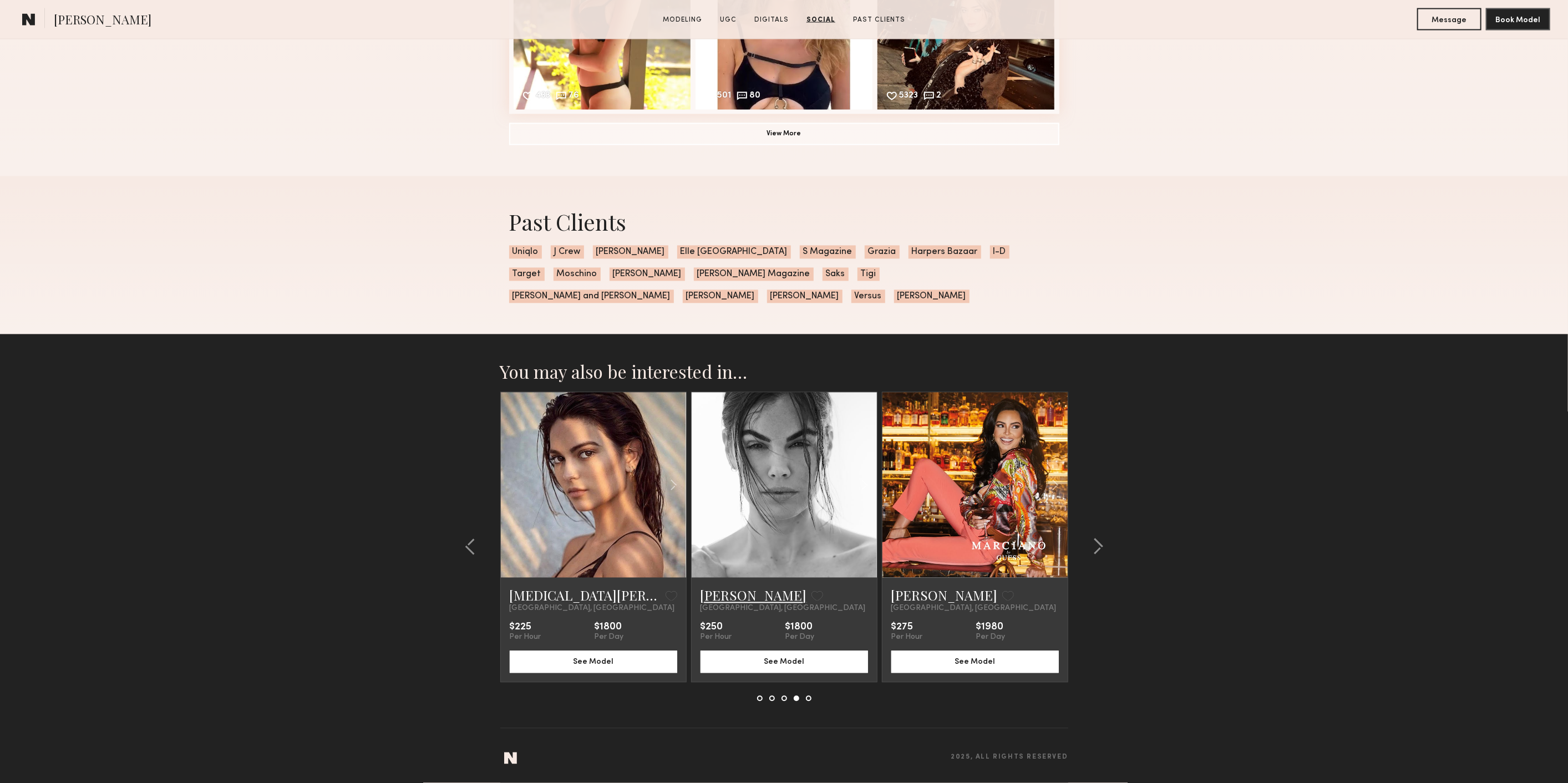
click at [722, 593] on link "Chloe M." at bounding box center [754, 596] width 106 height 18
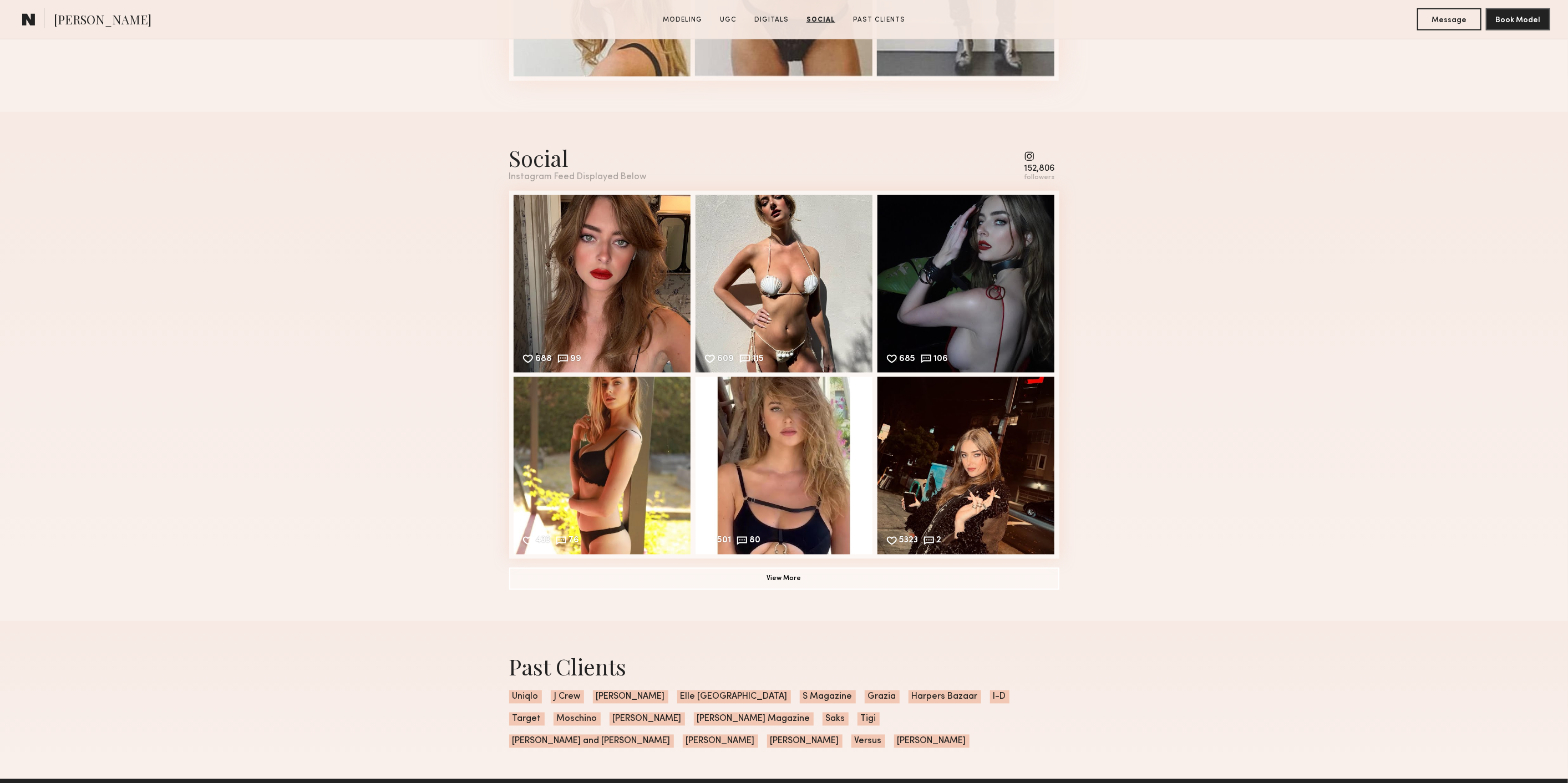
scroll to position [1386, 0]
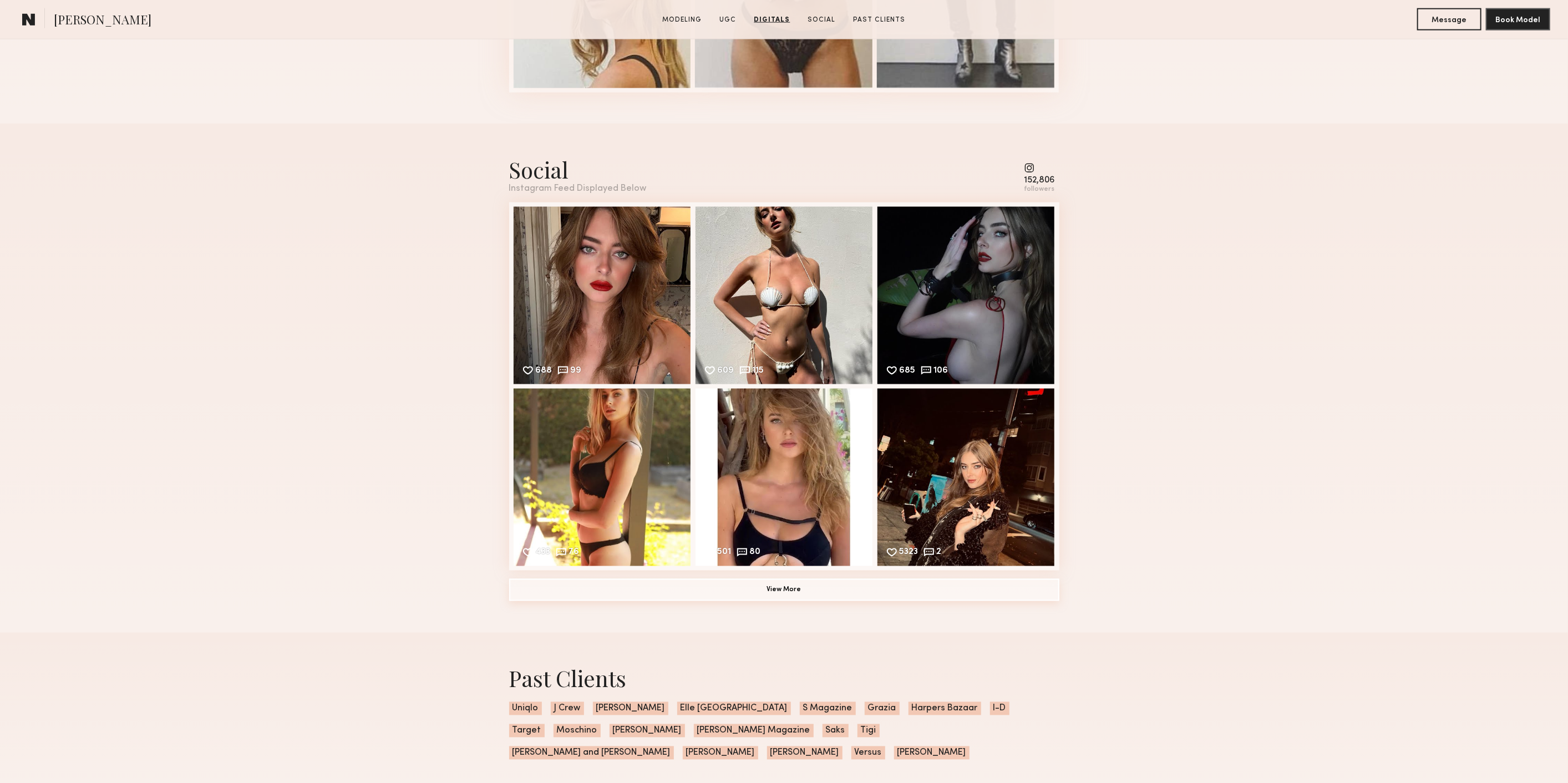
click at [1027, 600] on button "View More" at bounding box center [785, 590] width 550 height 22
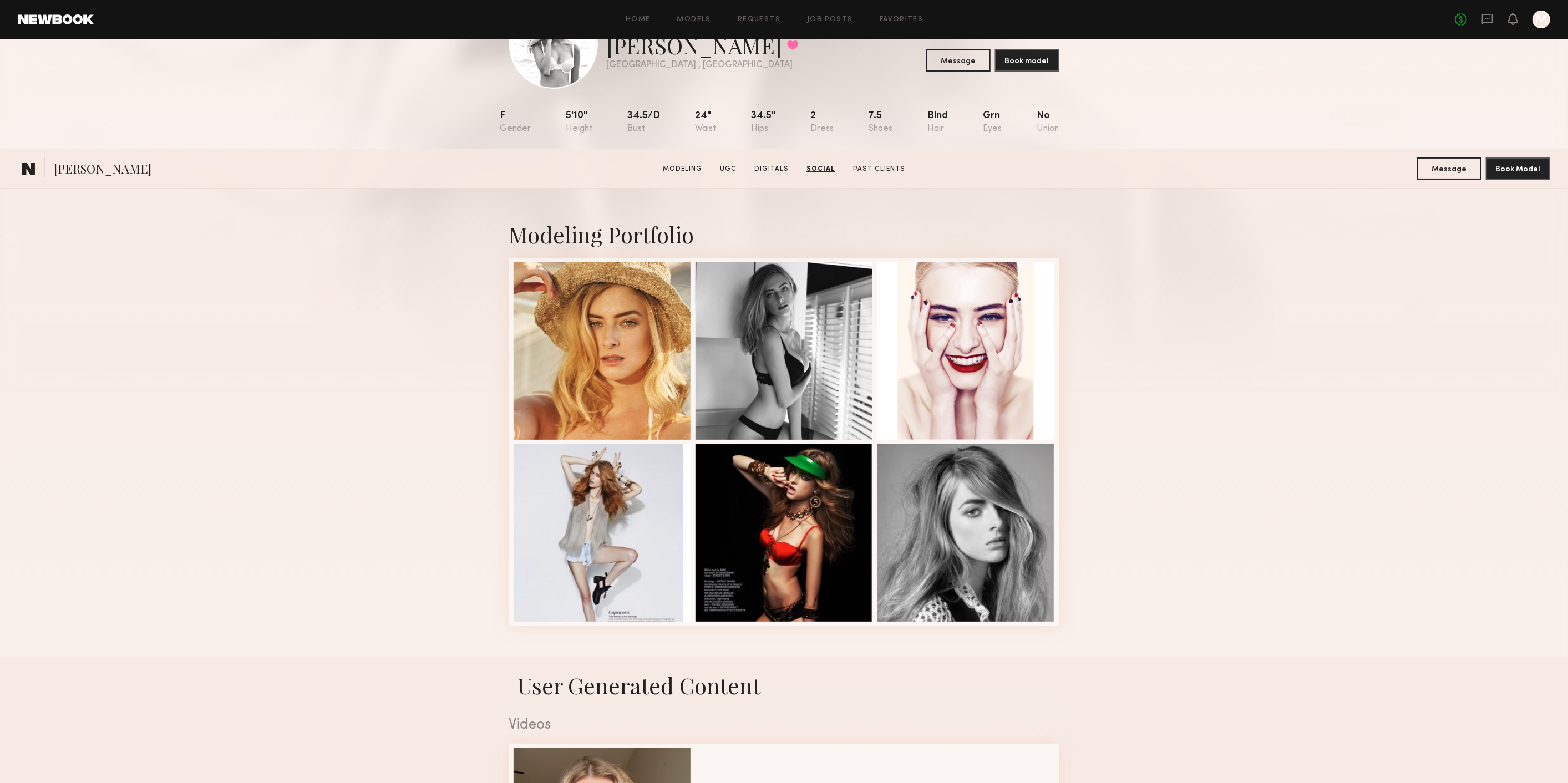
scroll to position [22, 0]
